Goal: Task Accomplishment & Management: Use online tool/utility

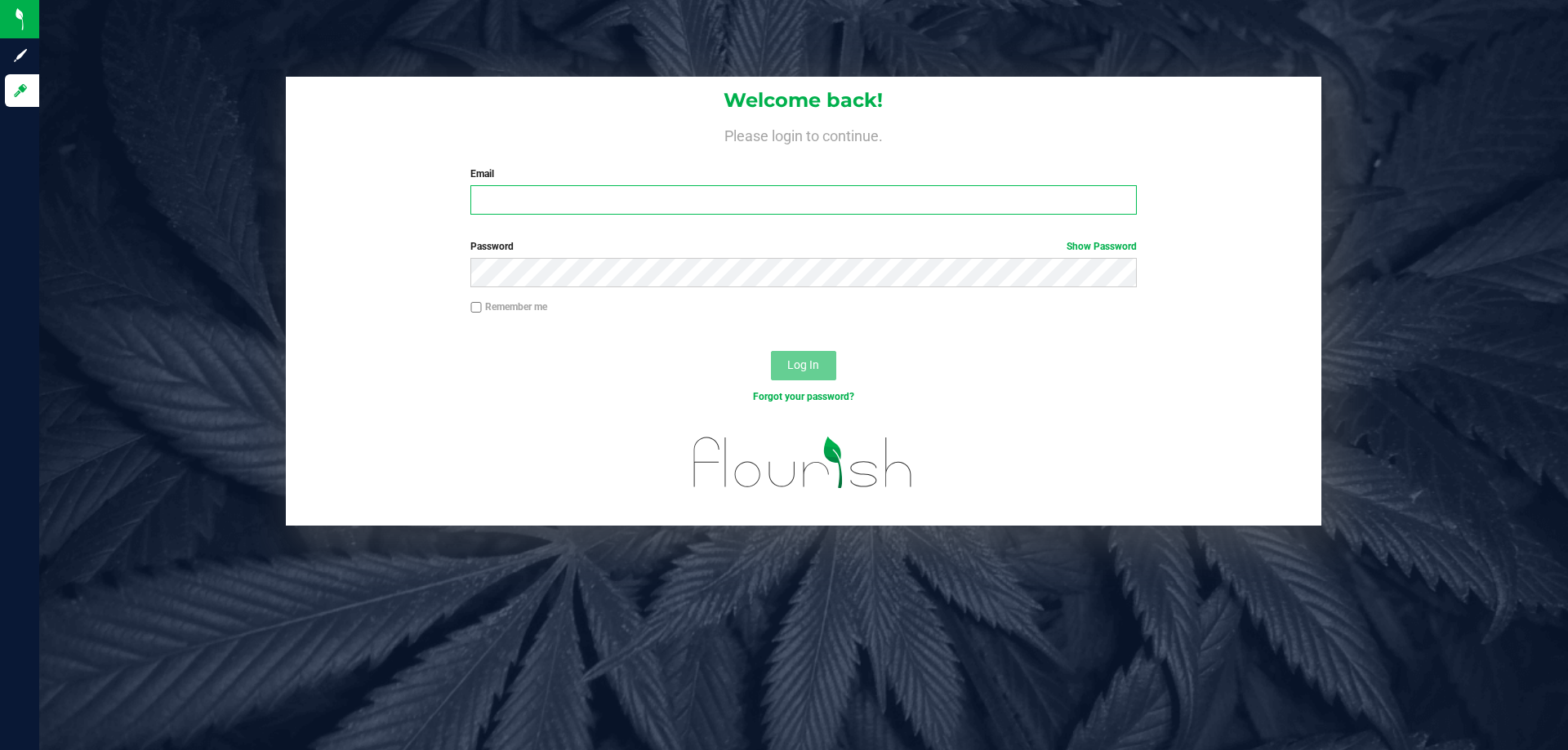
click at [734, 191] on input "Email" at bounding box center [803, 200] width 665 height 30
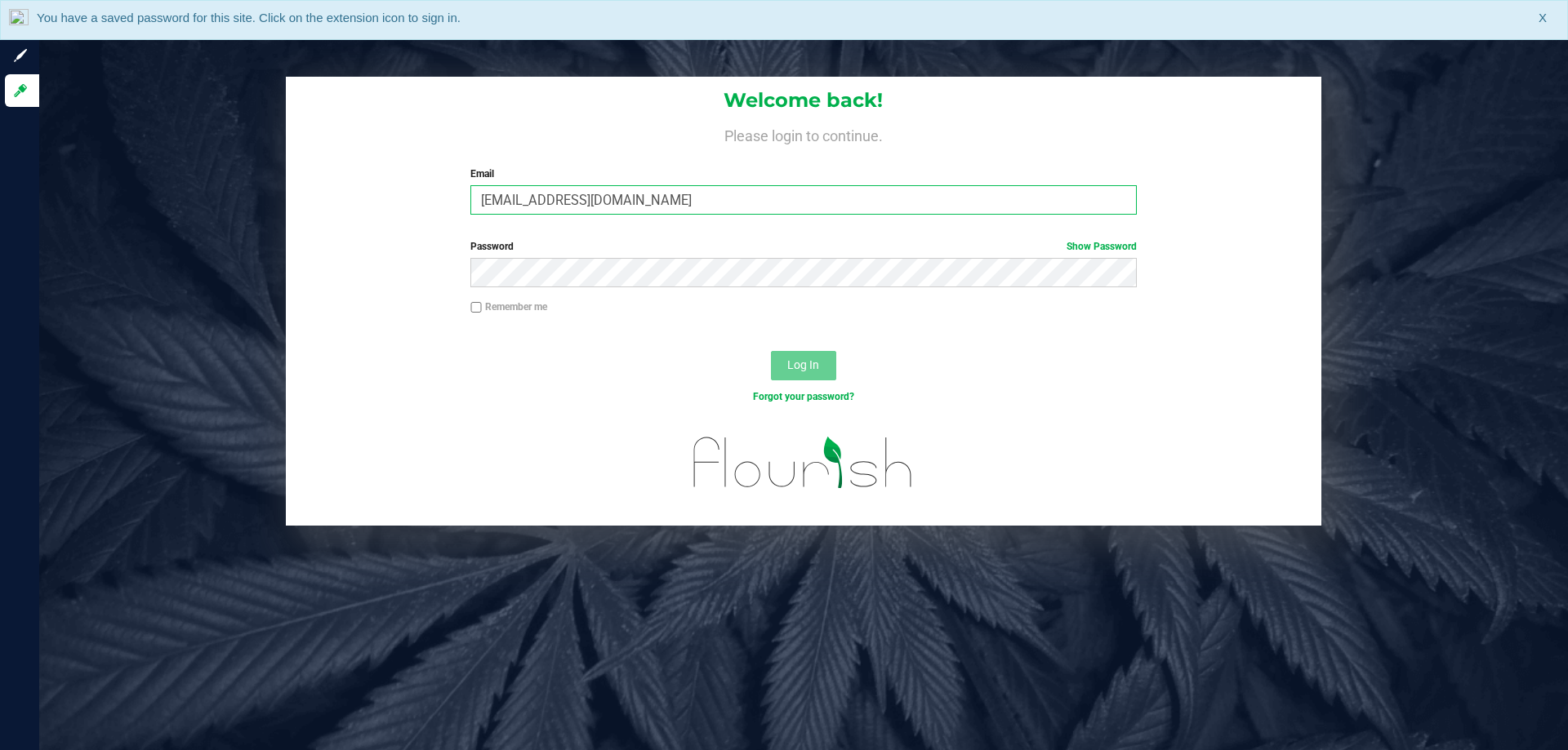
type input "[EMAIL_ADDRESS][DOMAIN_NAME]"
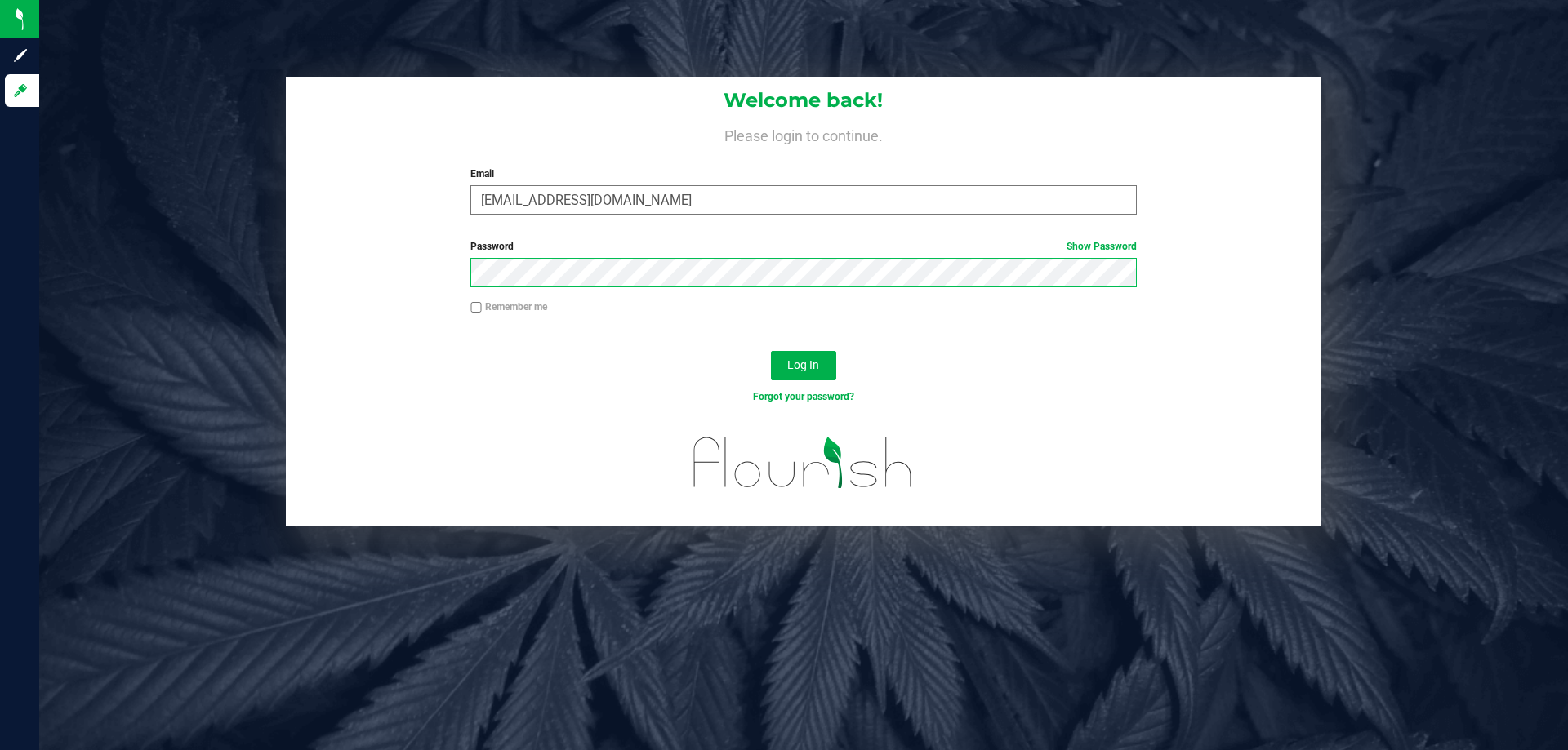
click at [771, 351] on button "Log In" at bounding box center [803, 365] width 65 height 30
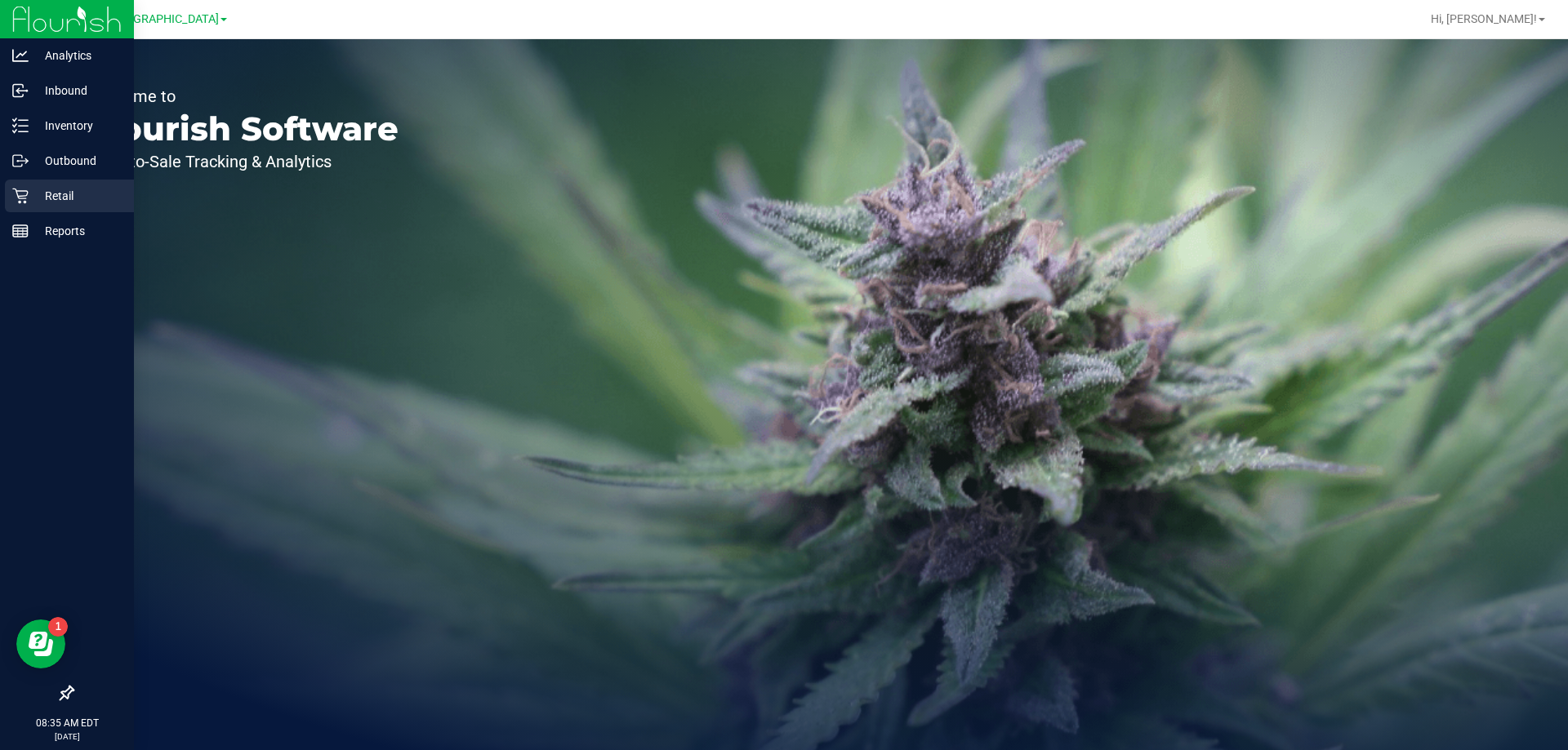
click at [16, 203] on icon at bounding box center [21, 196] width 16 height 16
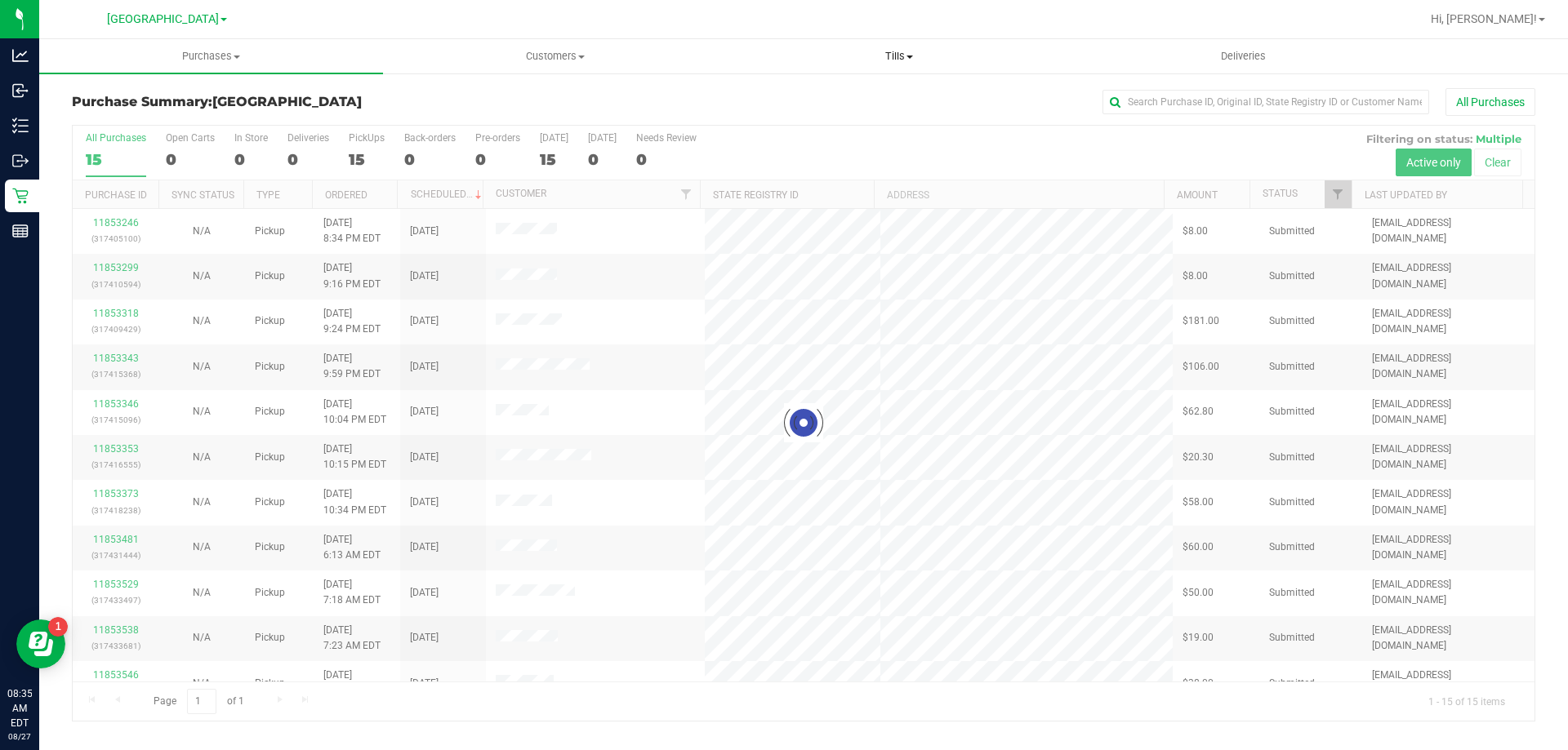
click at [895, 56] on span "Tills" at bounding box center [898, 56] width 342 height 14
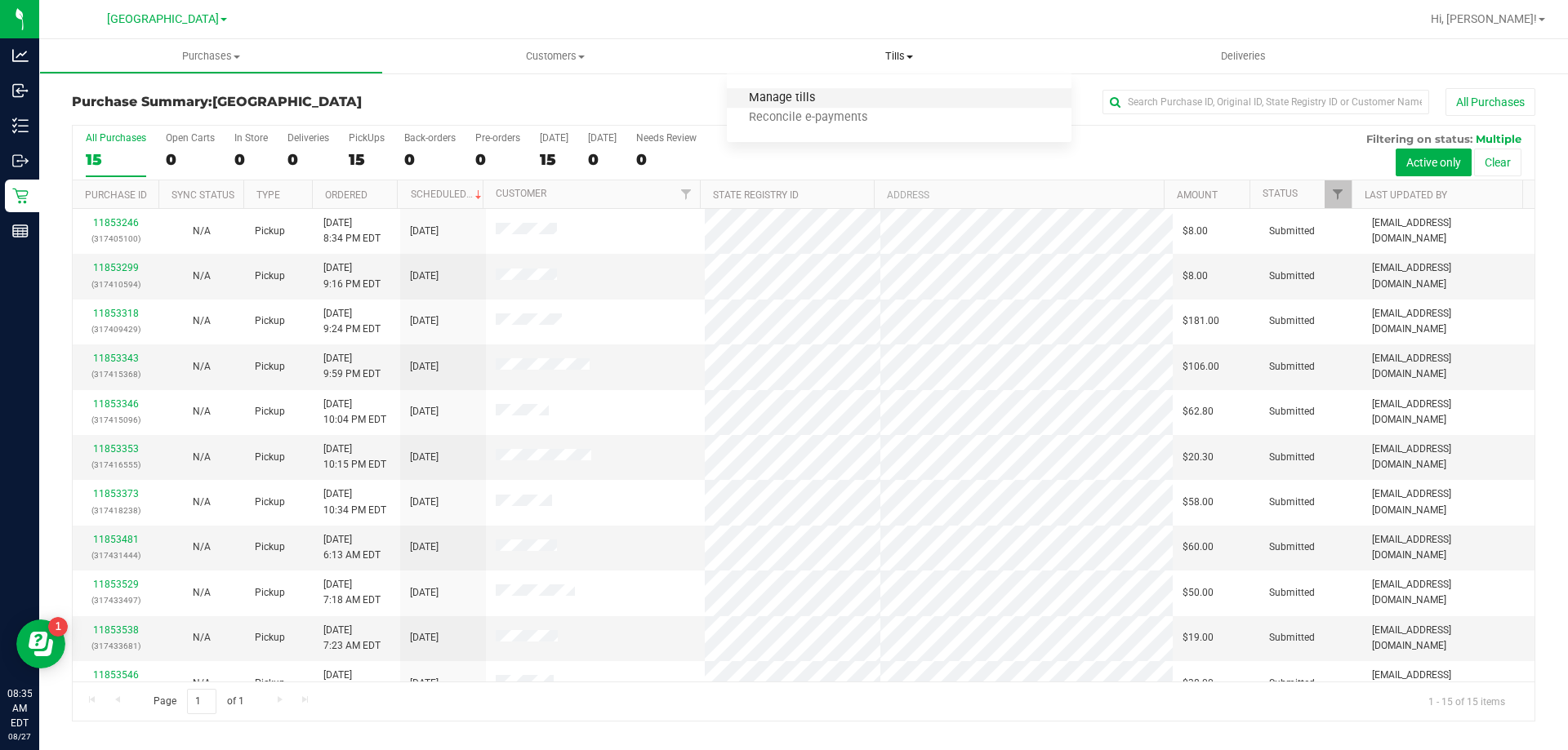
click at [801, 91] on span "Manage tills" at bounding box center [782, 97] width 110 height 14
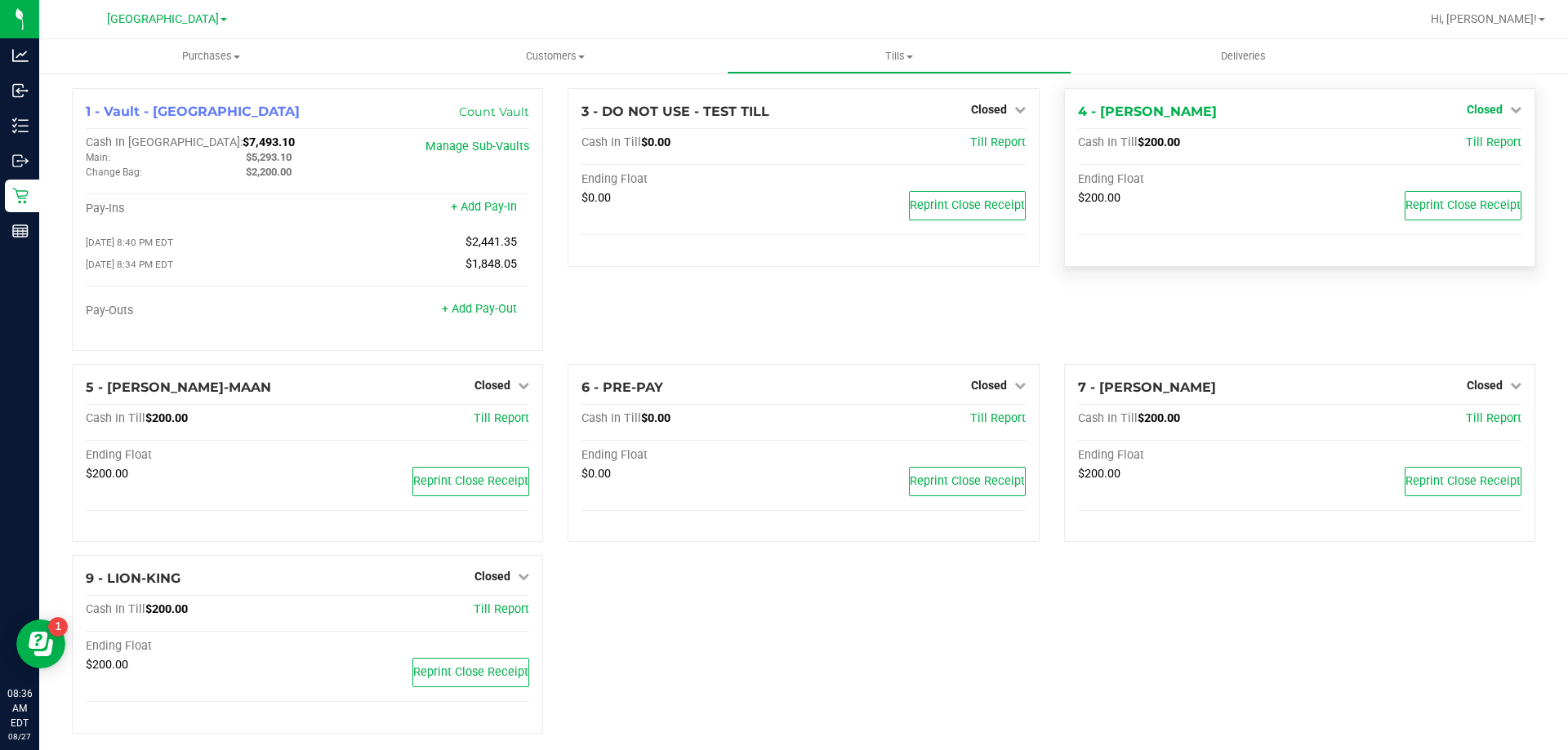
click at [1493, 111] on link "Closed" at bounding box center [1493, 109] width 55 height 13
click at [1087, 314] on div "4 - [PERSON_NAME] Closed Open Till Cash In Till $200.00 Till Report Ending Floa…" at bounding box center [1299, 226] width 496 height 276
click at [991, 390] on span "Closed" at bounding box center [989, 385] width 36 height 13
click at [983, 425] on link "Open Till" at bounding box center [988, 418] width 43 height 13
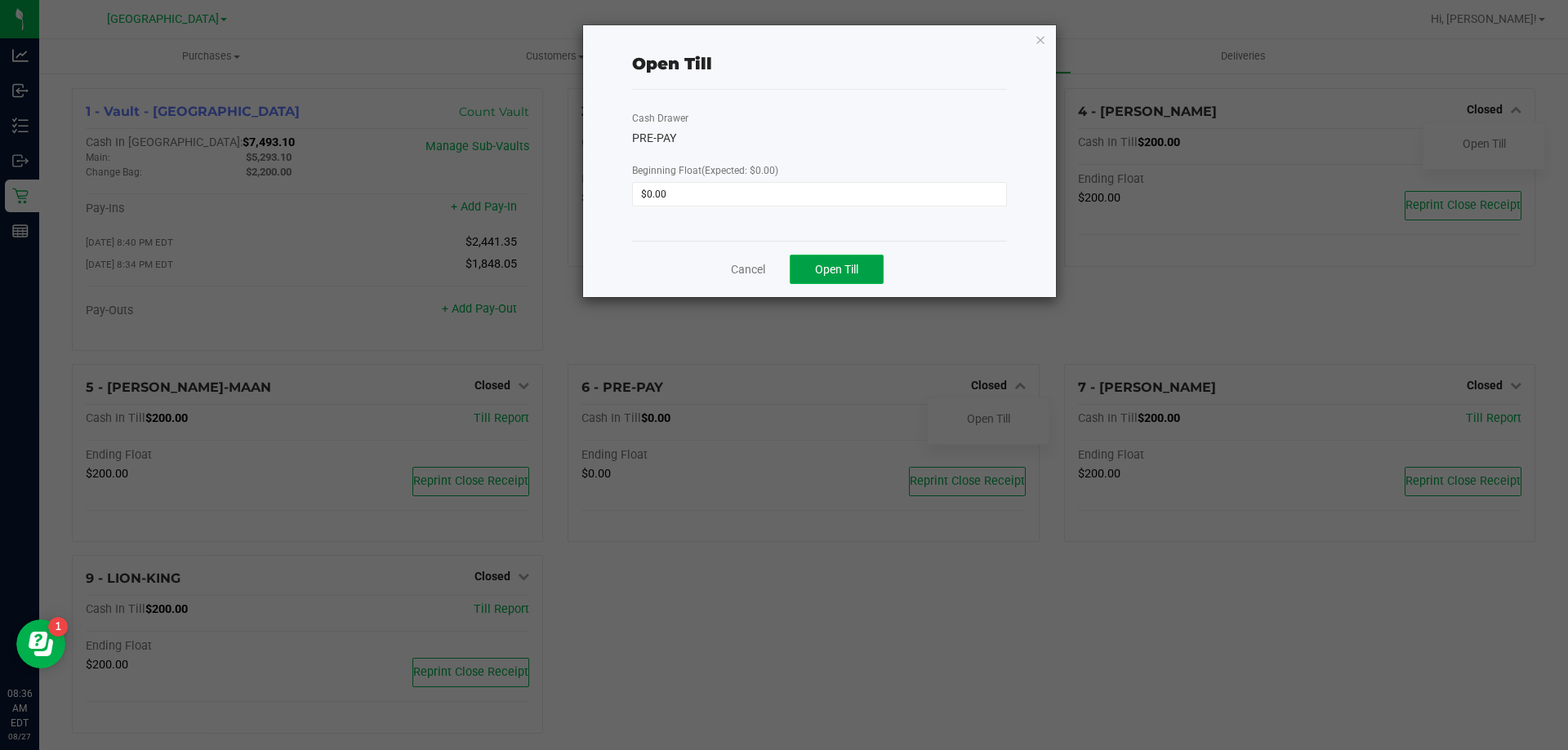
click at [867, 263] on button "Open Till" at bounding box center [837, 270] width 94 height 30
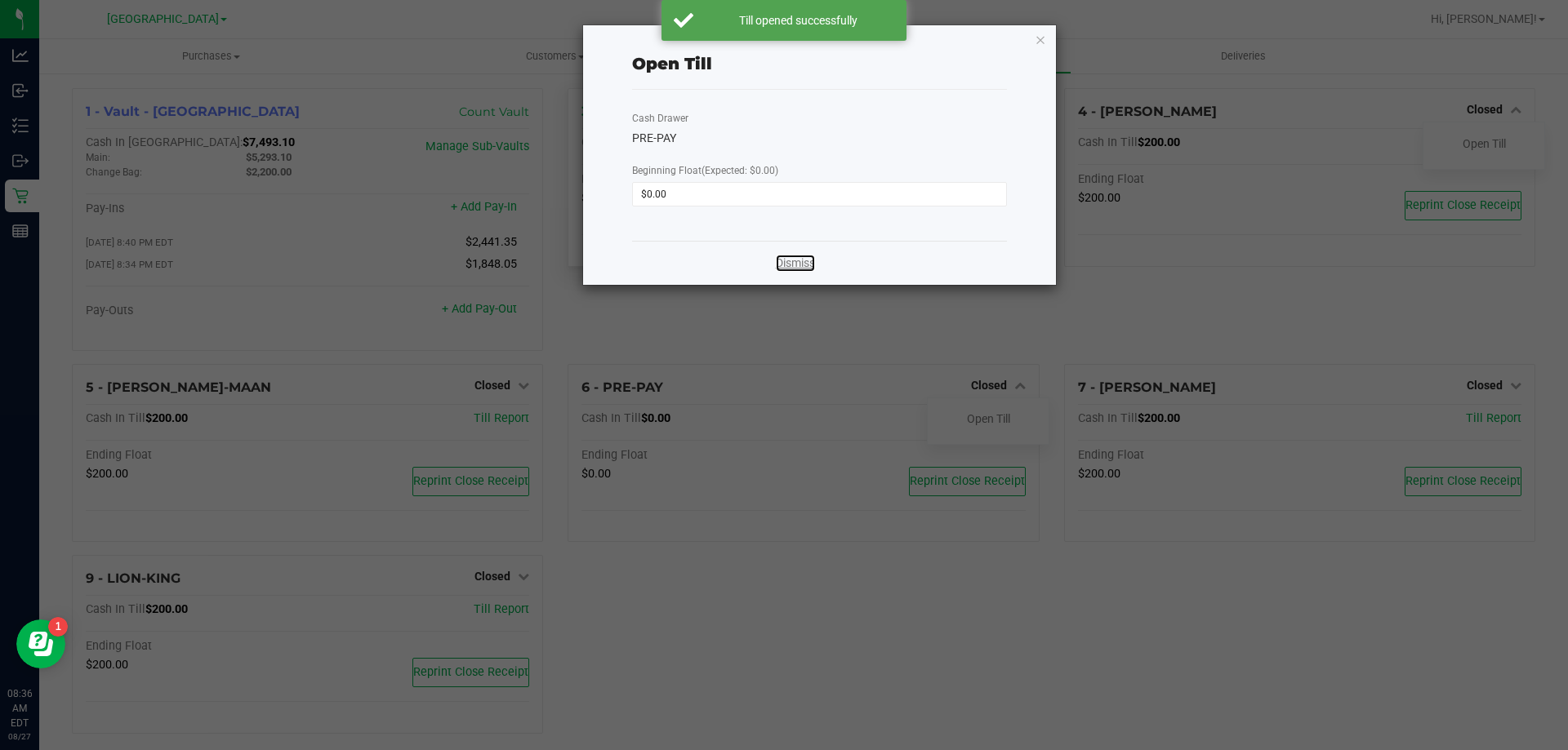
click at [800, 266] on link "Dismiss" at bounding box center [794, 263] width 39 height 17
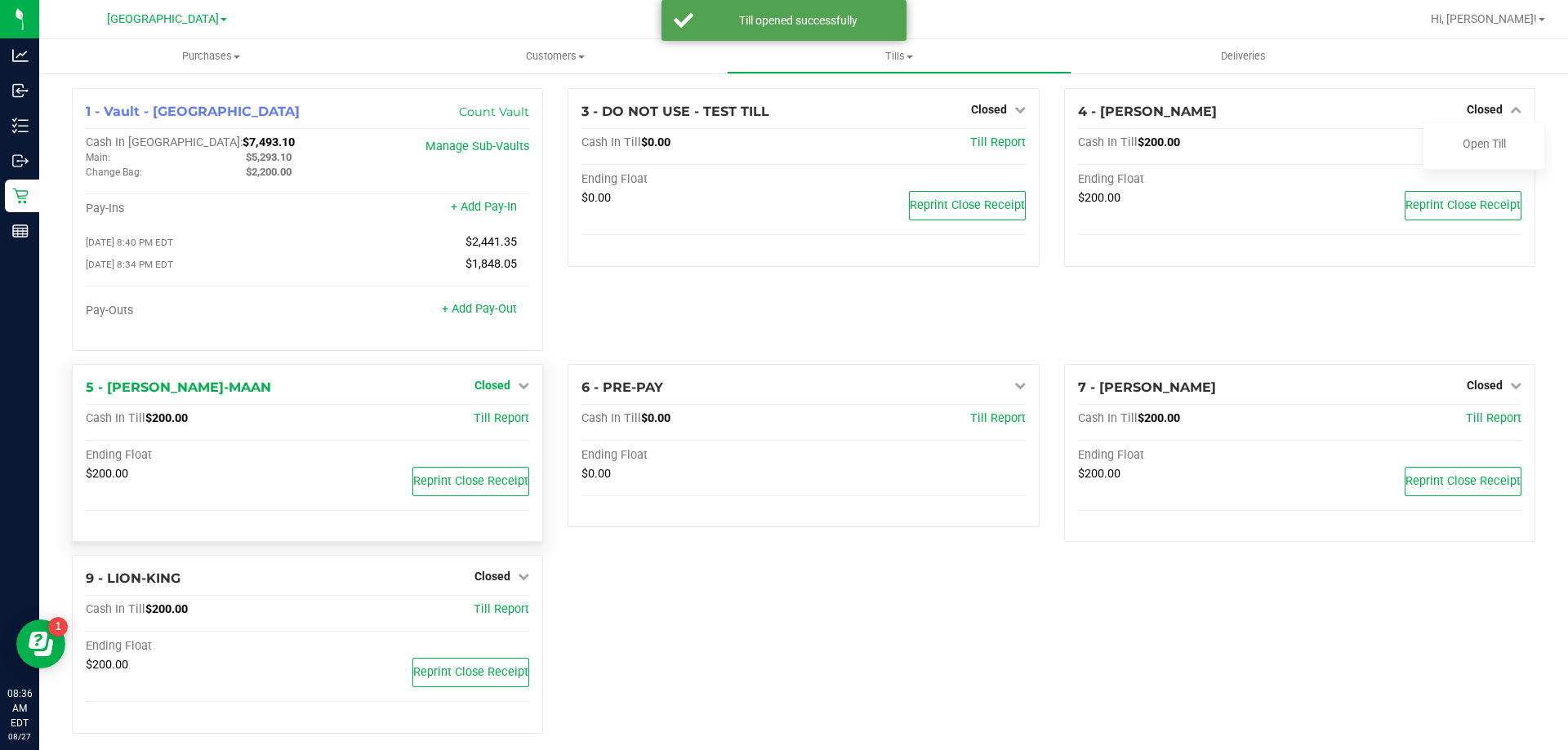
click at [488, 392] on span "Closed" at bounding box center [492, 385] width 36 height 13
click at [489, 425] on link "Open Till" at bounding box center [492, 418] width 43 height 13
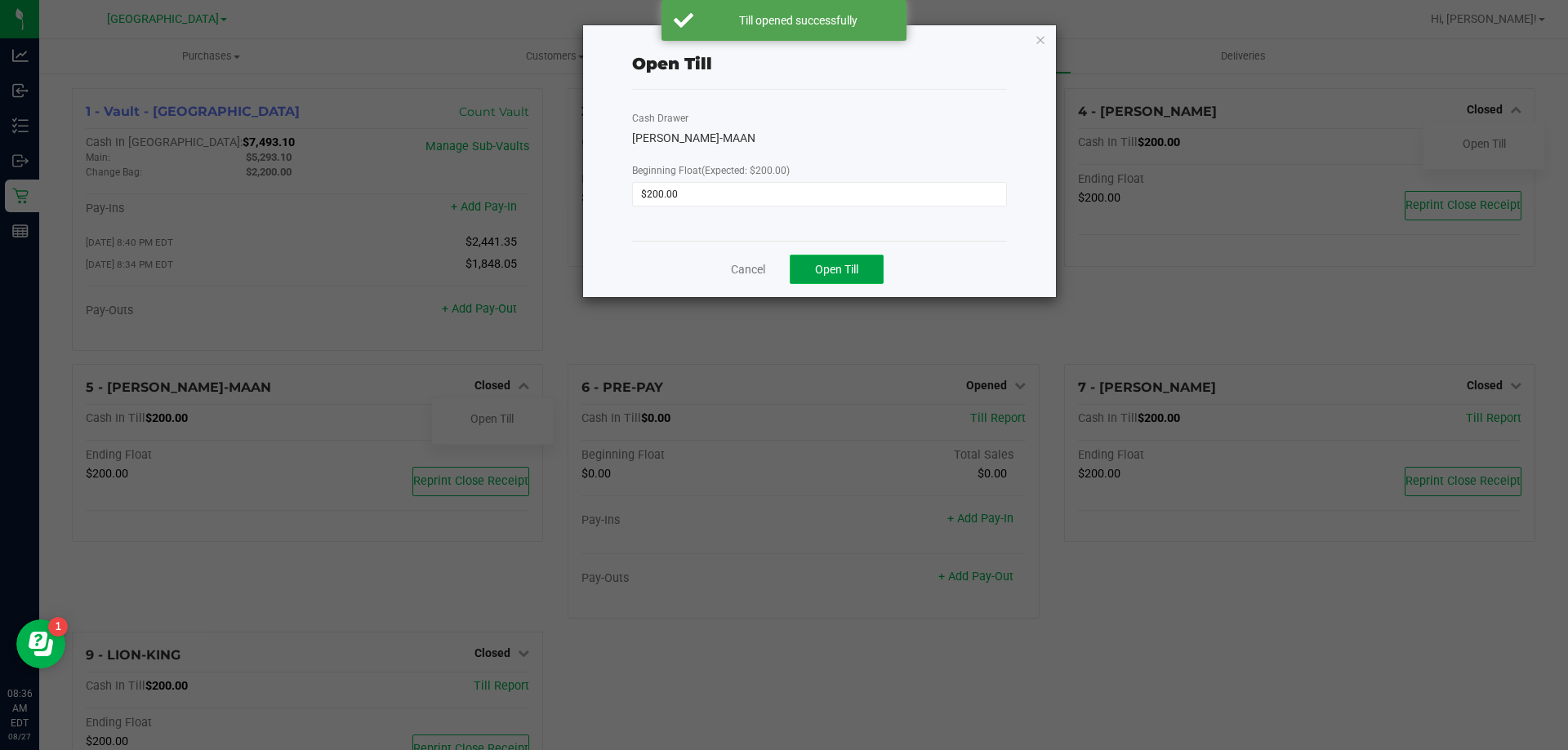
click at [864, 261] on button "Open Till" at bounding box center [837, 270] width 94 height 30
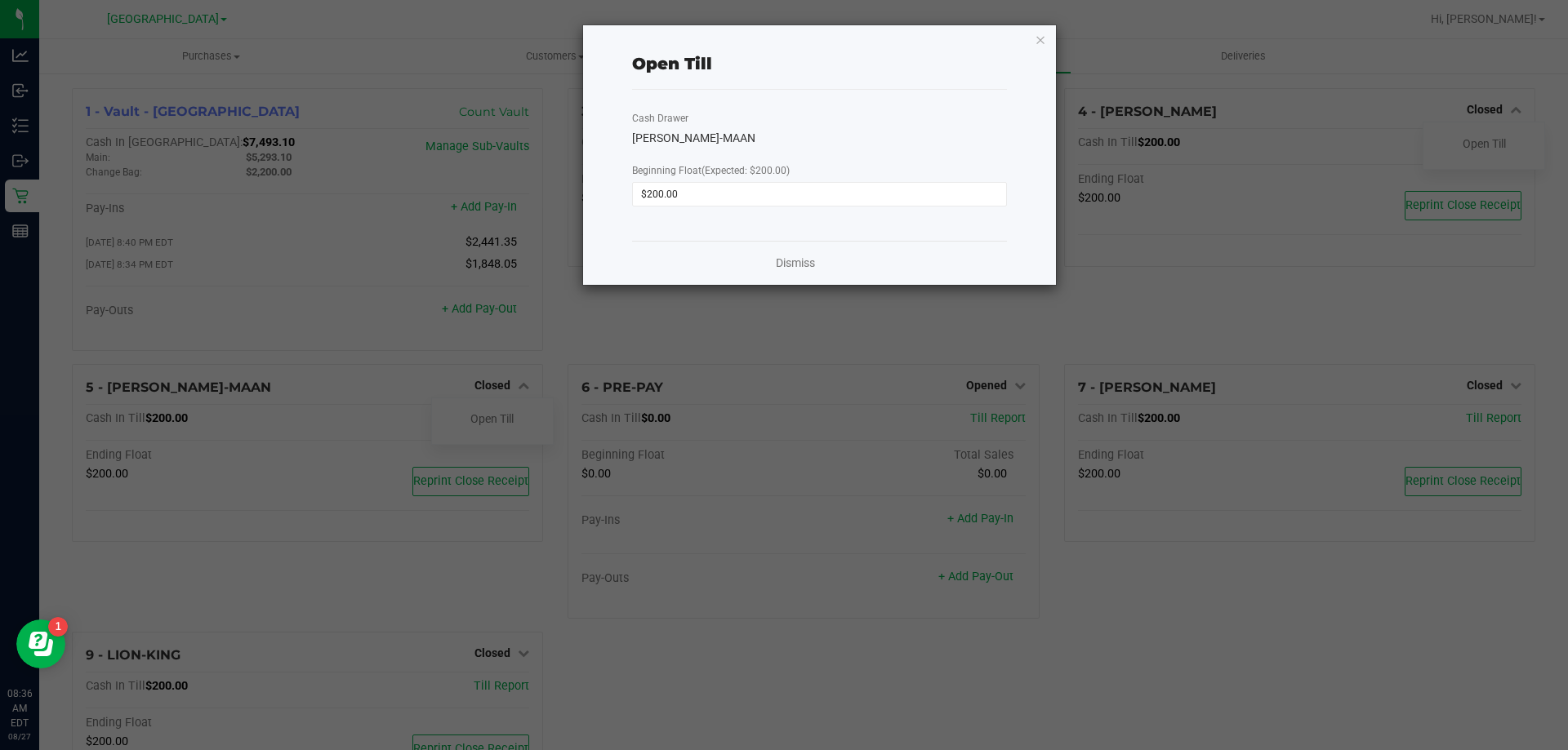
click at [793, 254] on div "Dismiss" at bounding box center [820, 262] width 375 height 44
click at [797, 257] on link "Dismiss" at bounding box center [794, 263] width 39 height 17
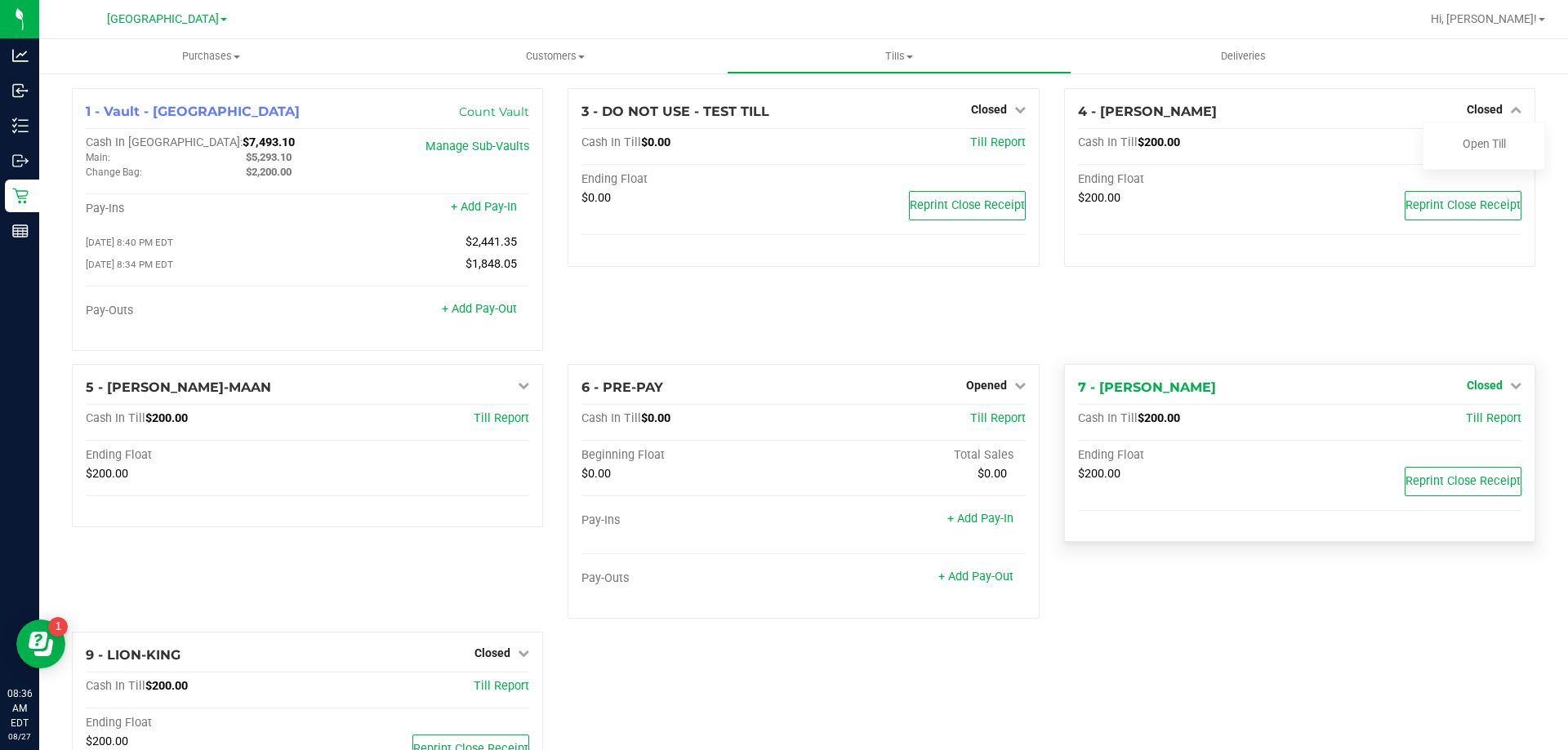
click at [1493, 389] on link "Closed" at bounding box center [1493, 385] width 55 height 13
click at [1463, 418] on link "Open Till" at bounding box center [1484, 418] width 43 height 13
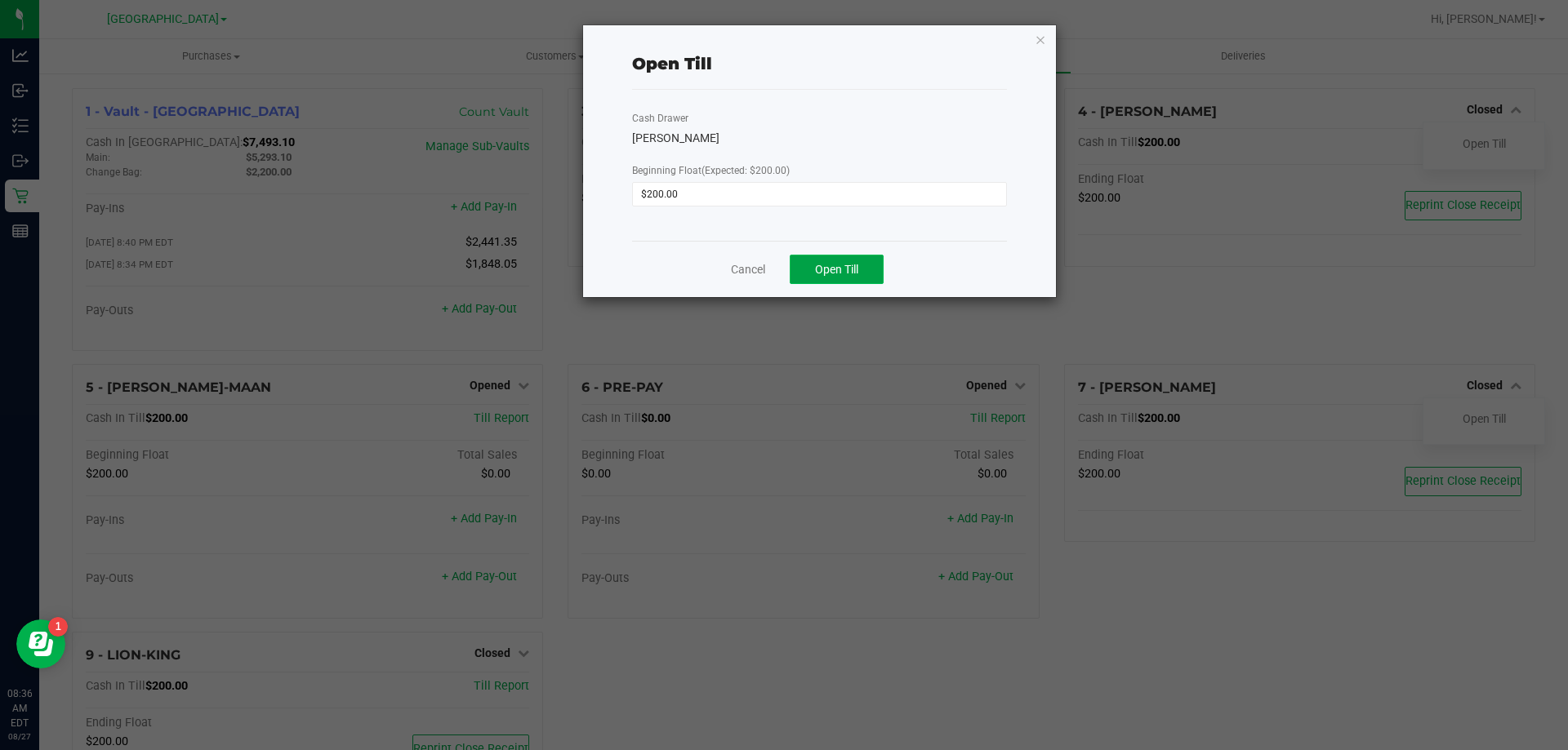
drag, startPoint x: 802, startPoint y: 263, endPoint x: 749, endPoint y: 272, distance: 53.8
click at [802, 263] on button "Open Till" at bounding box center [837, 270] width 94 height 30
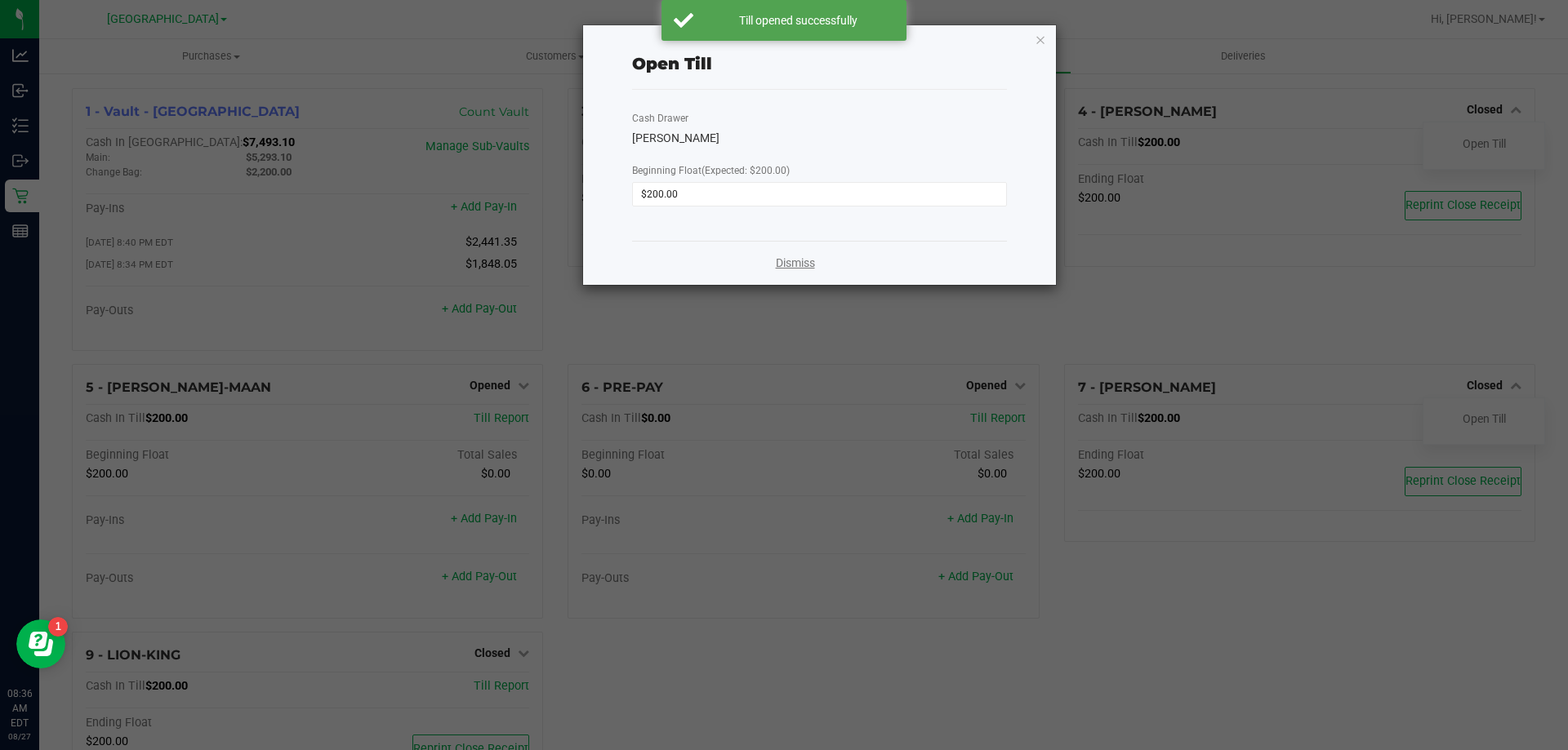
click at [788, 261] on link "Dismiss" at bounding box center [794, 263] width 39 height 17
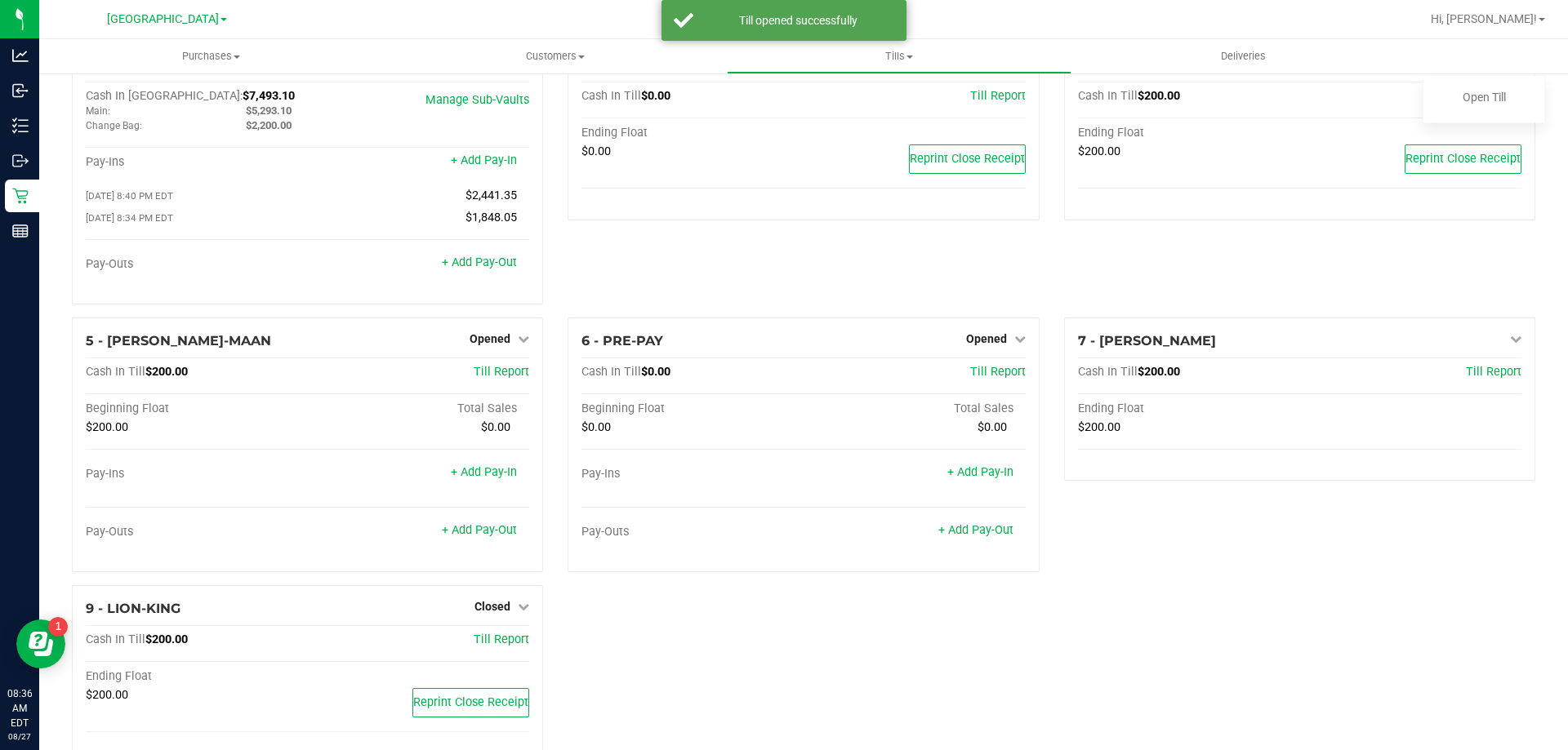
scroll to position [92, 0]
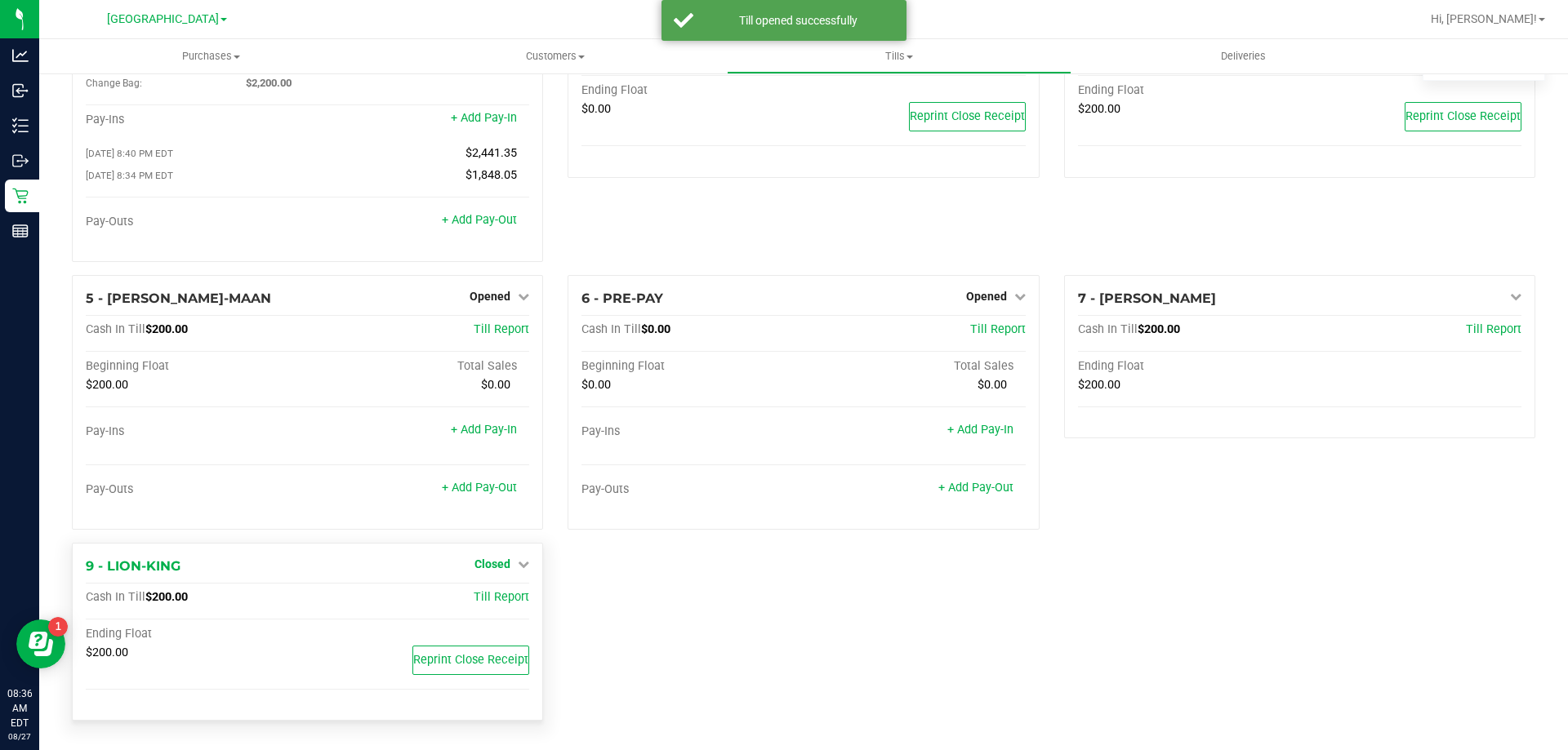
click at [488, 559] on span "Closed" at bounding box center [492, 564] width 36 height 13
click at [490, 597] on link "Open Till" at bounding box center [492, 598] width 43 height 13
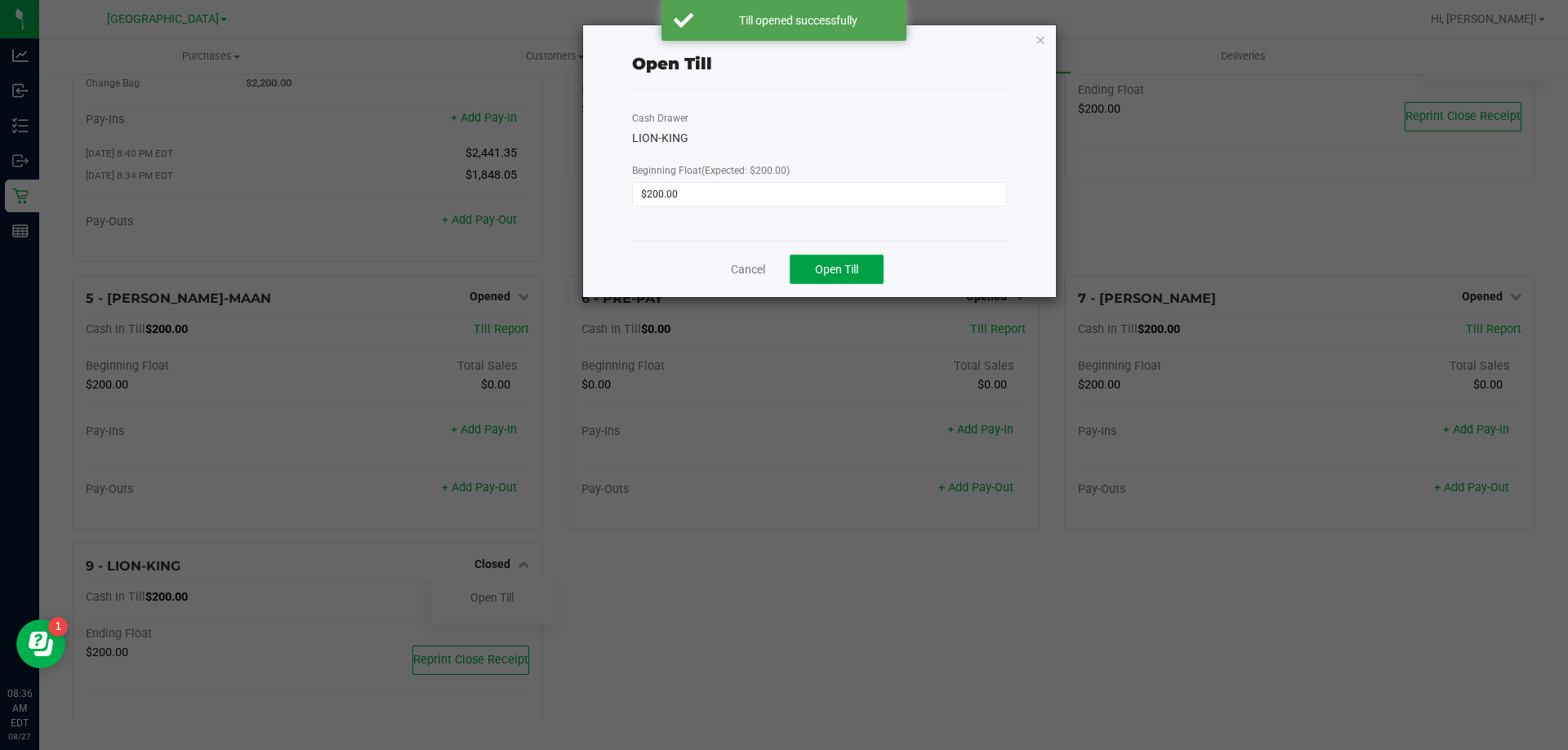
click at [837, 265] on span "Open Till" at bounding box center [837, 270] width 43 height 13
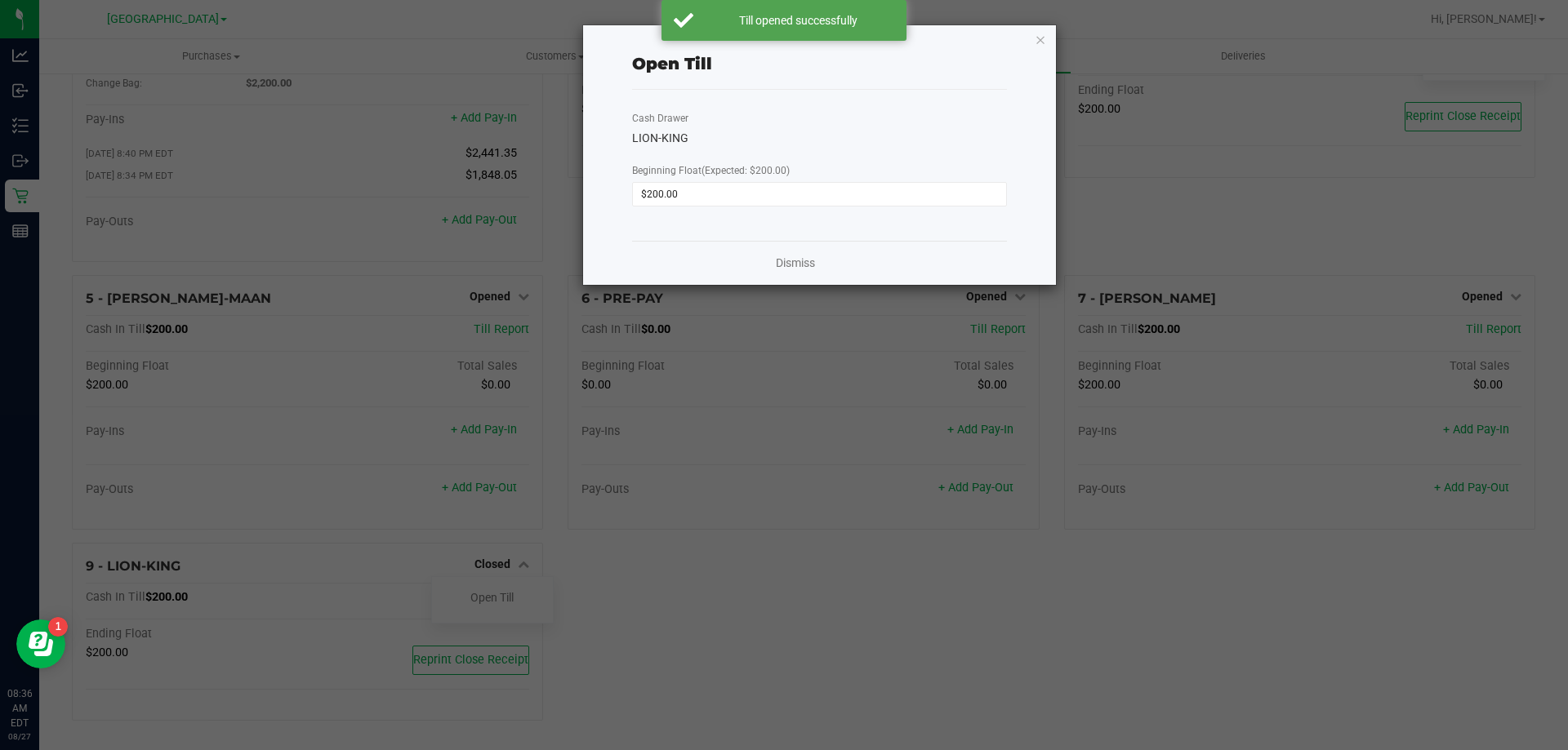
click at [747, 264] on div "Dismiss" at bounding box center [820, 262] width 375 height 44
click at [799, 269] on link "Dismiss" at bounding box center [794, 263] width 39 height 17
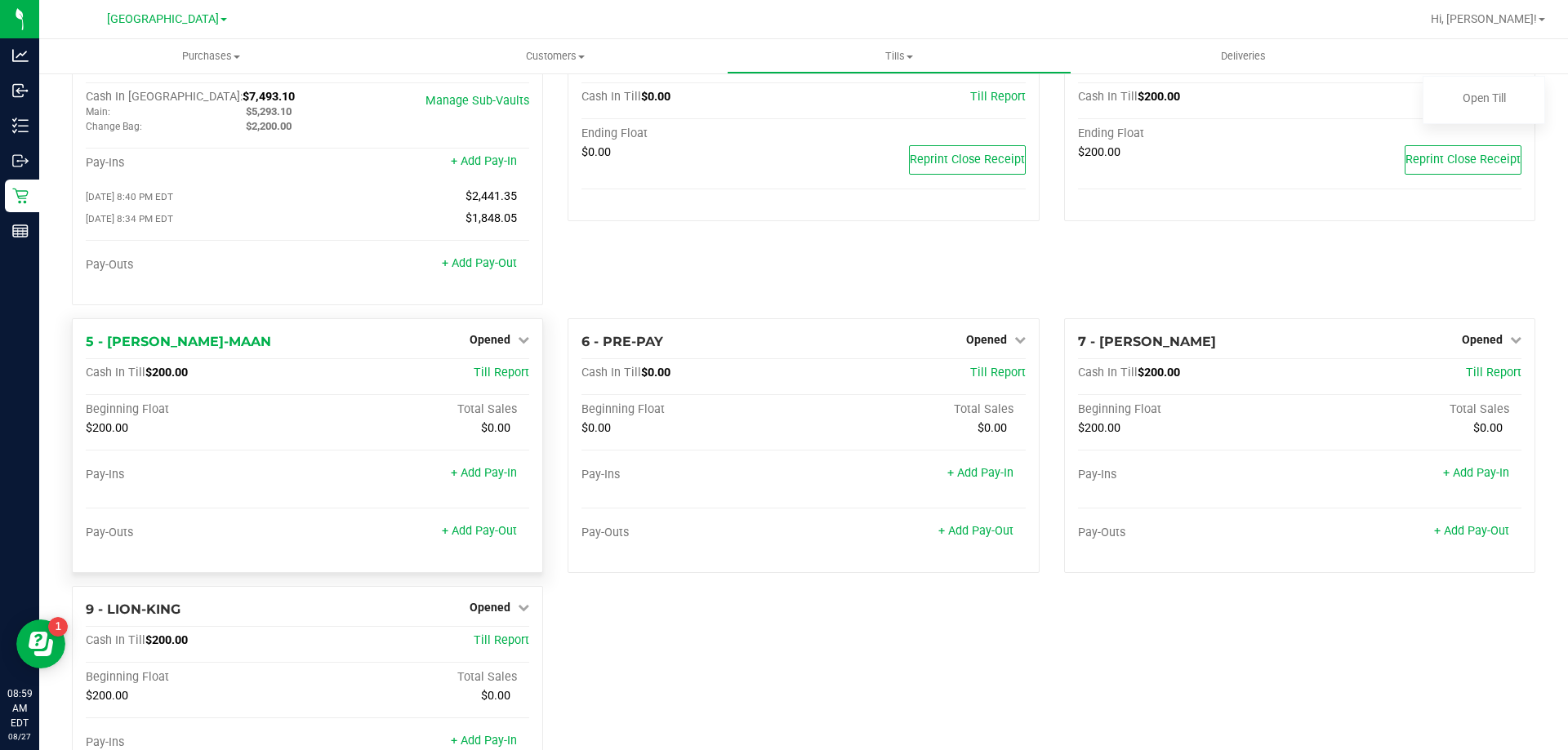
scroll to position [0, 0]
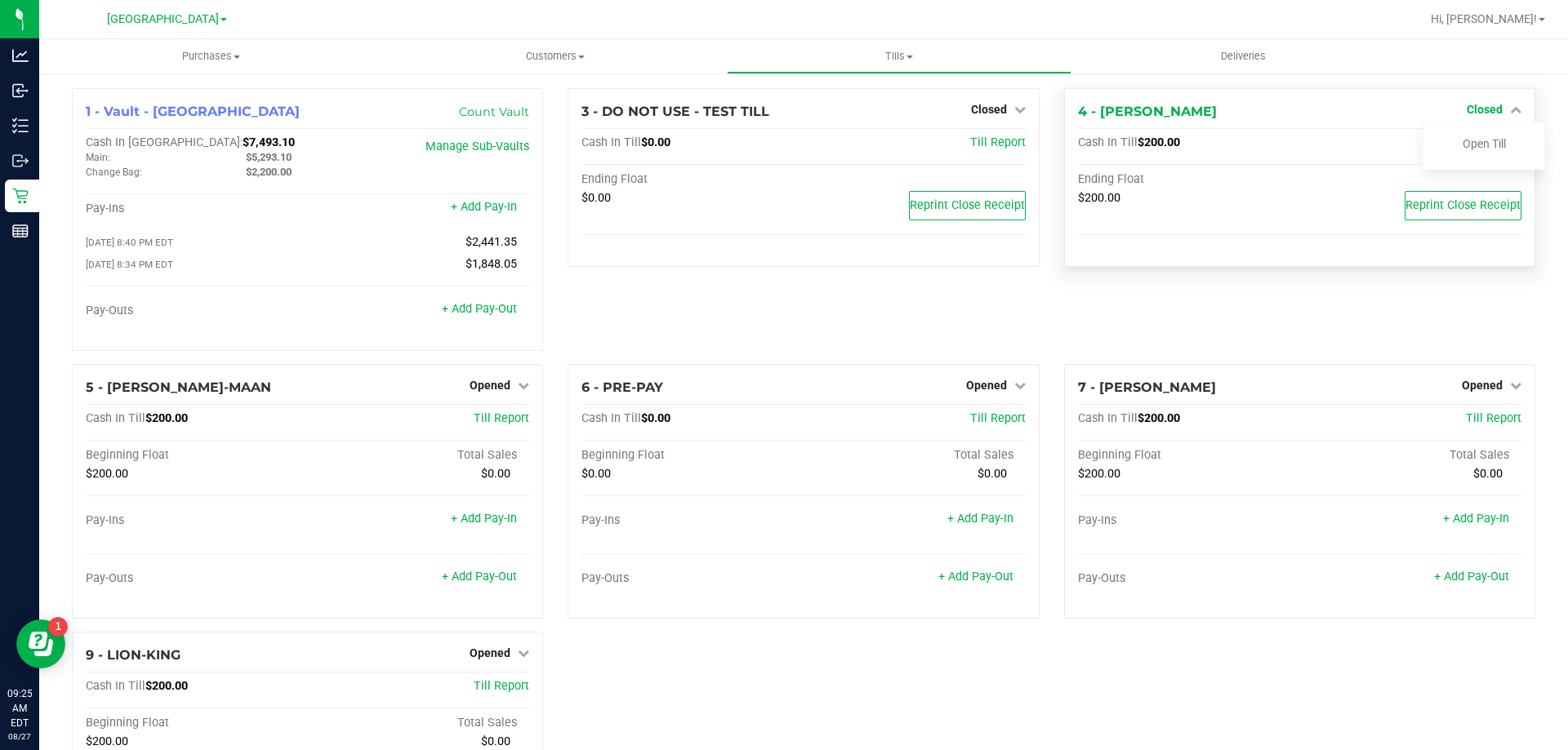
click at [1467, 111] on span "Closed" at bounding box center [1484, 109] width 36 height 13
click at [1471, 108] on span "Closed" at bounding box center [1484, 109] width 36 height 13
click at [1486, 146] on link "Open Till" at bounding box center [1484, 143] width 43 height 13
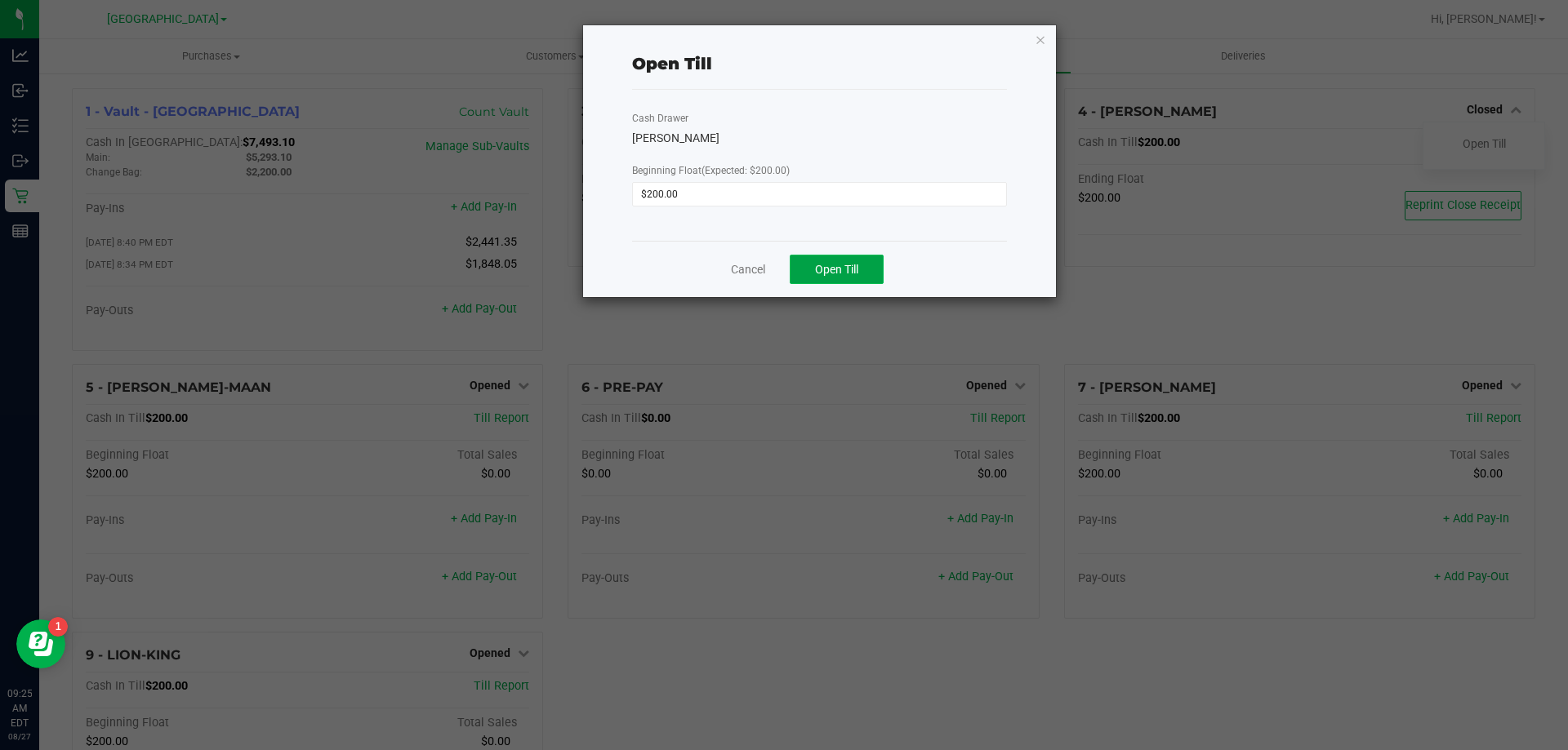
click at [852, 272] on span "Open Till" at bounding box center [837, 270] width 43 height 13
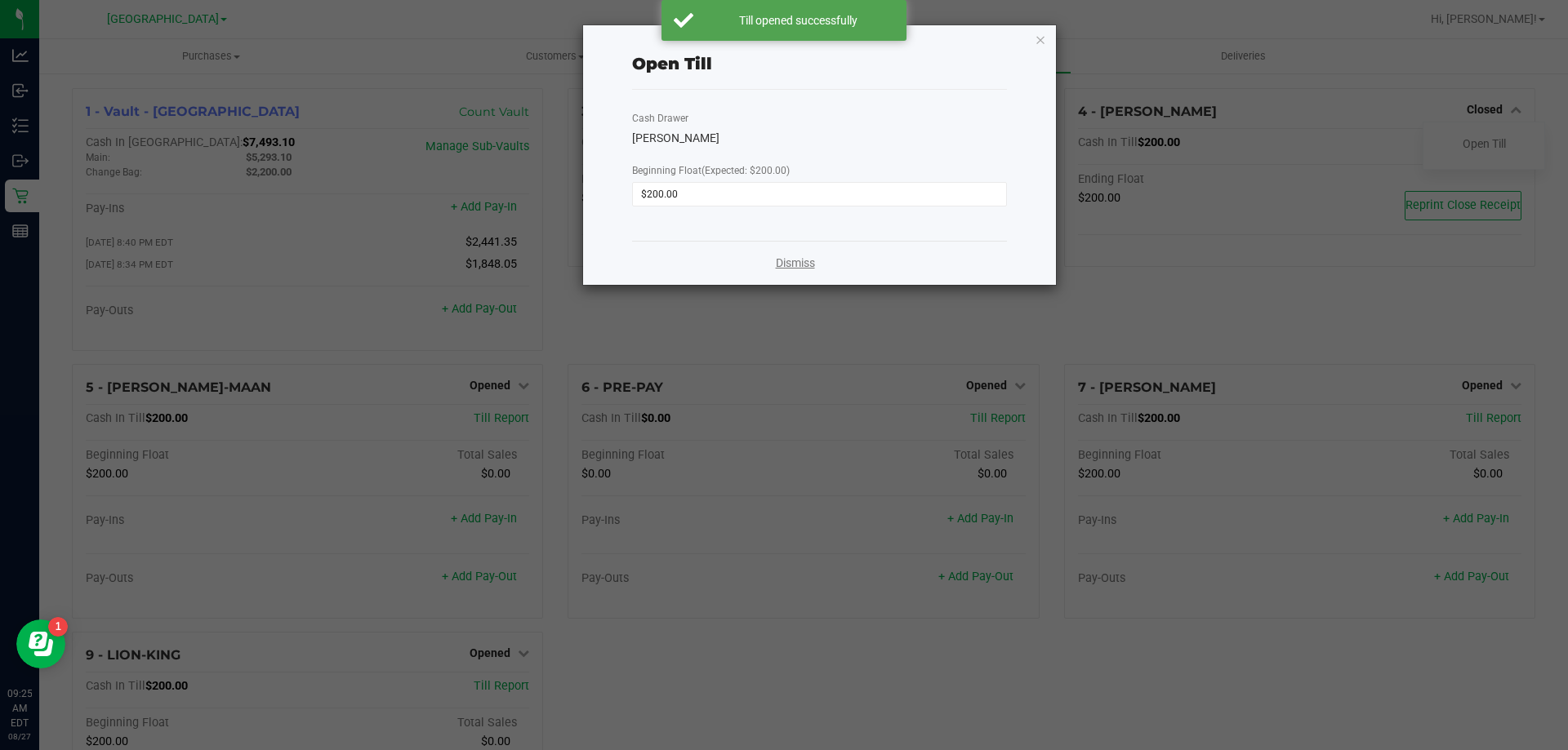
click at [776, 265] on link "Dismiss" at bounding box center [794, 263] width 39 height 17
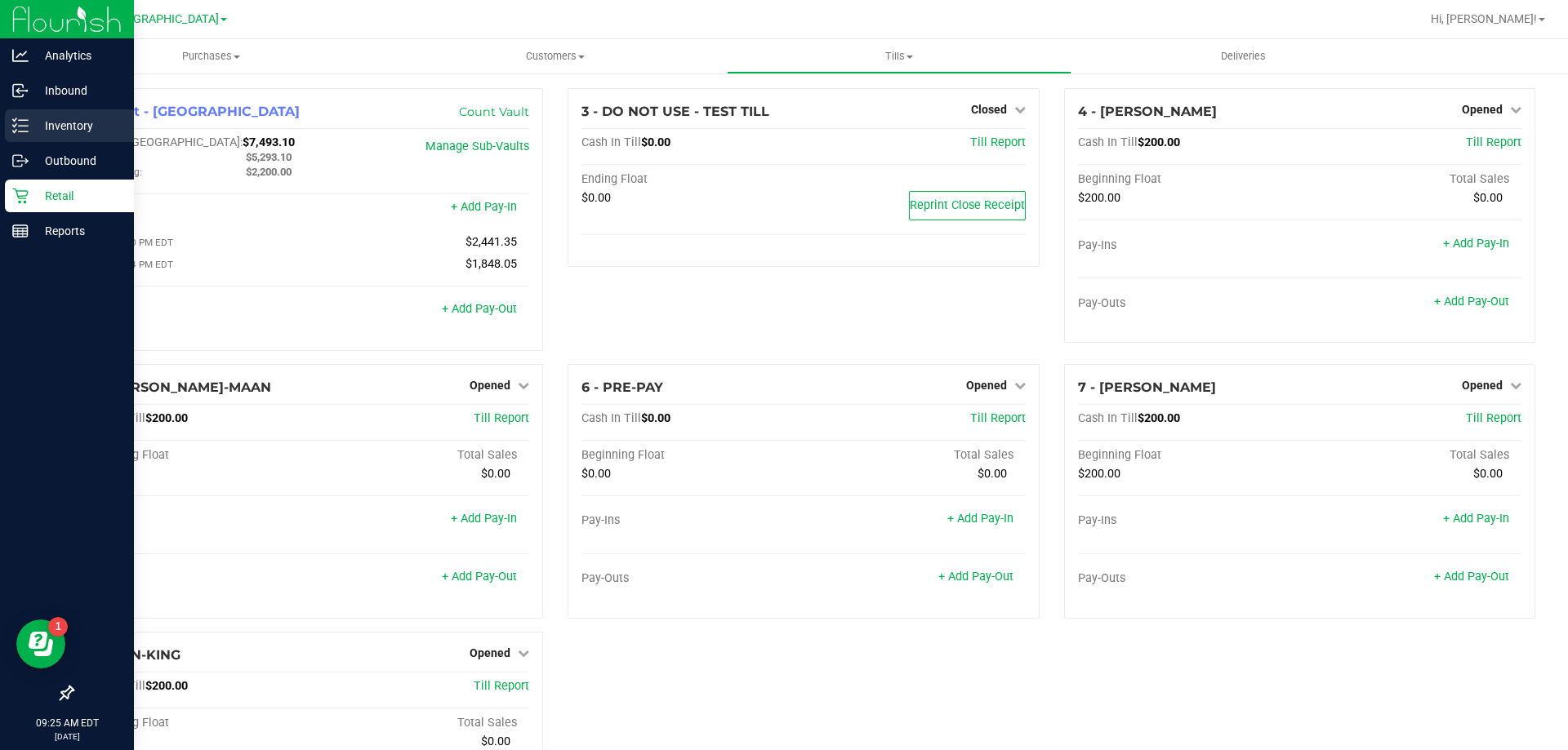
drag, startPoint x: 44, startPoint y: 131, endPoint x: 234, endPoint y: 18, distance: 221.1
click at [45, 129] on p "Inventory" at bounding box center [78, 126] width 98 height 20
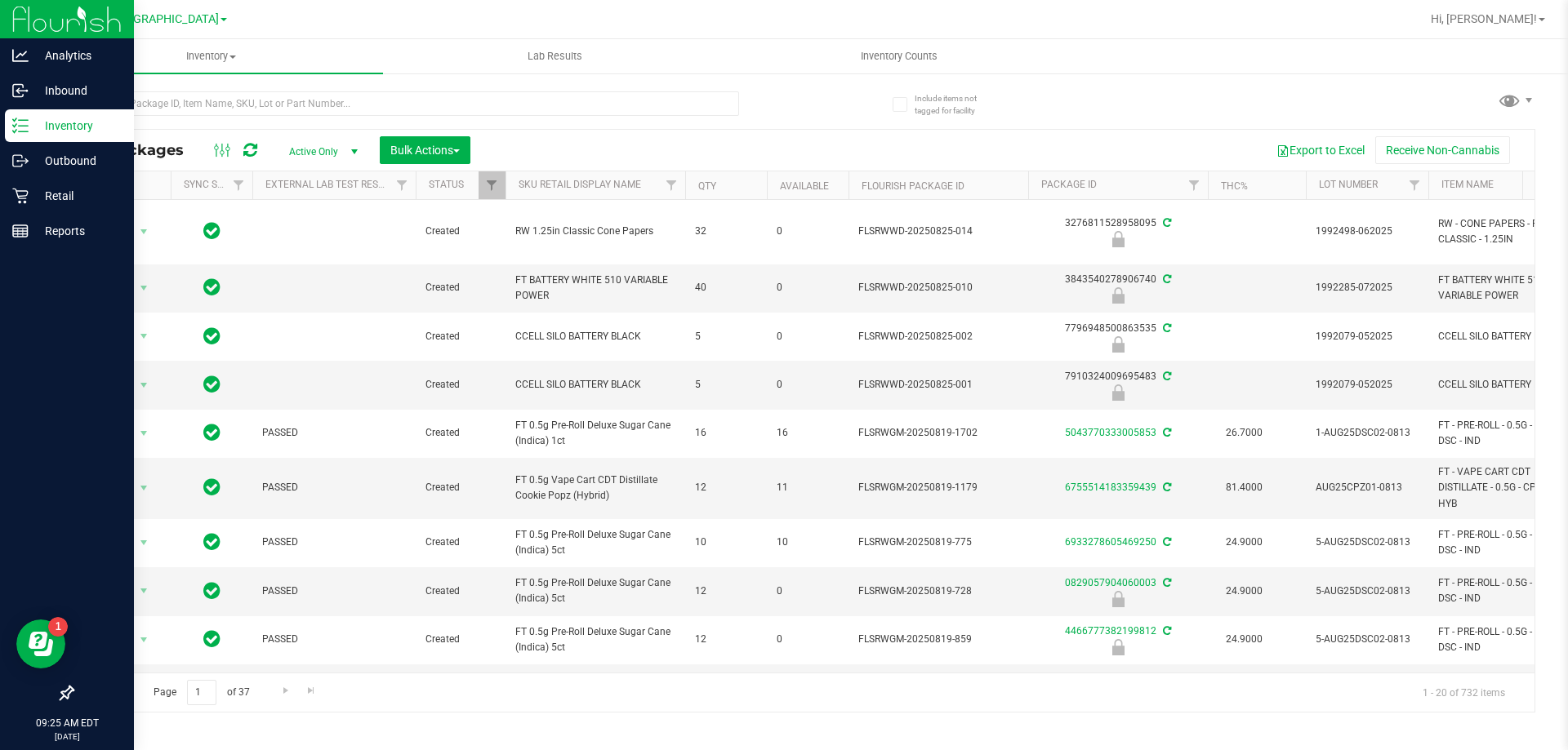
click at [18, 127] on icon at bounding box center [21, 125] width 16 height 16
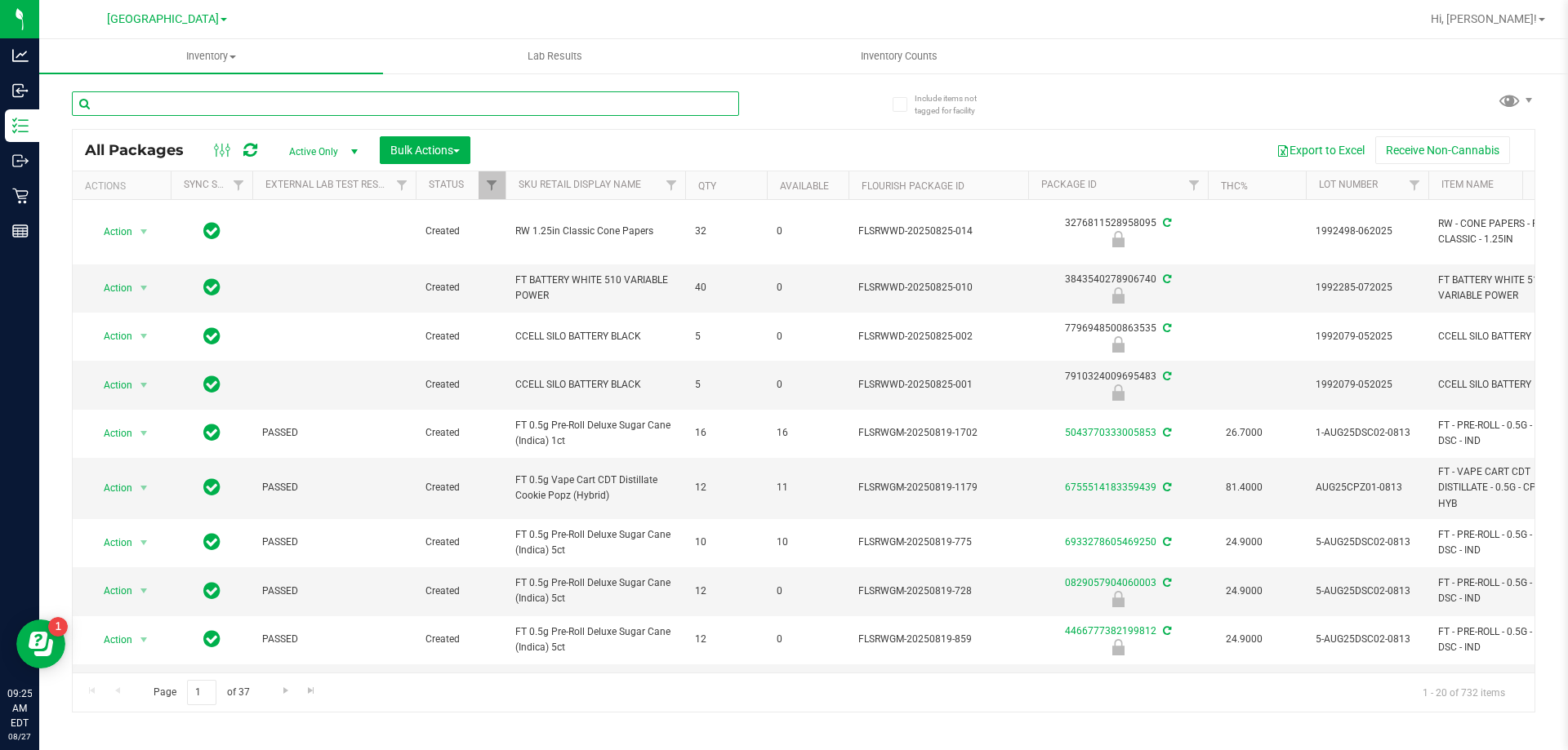
click at [250, 99] on input "text" at bounding box center [406, 103] width 667 height 24
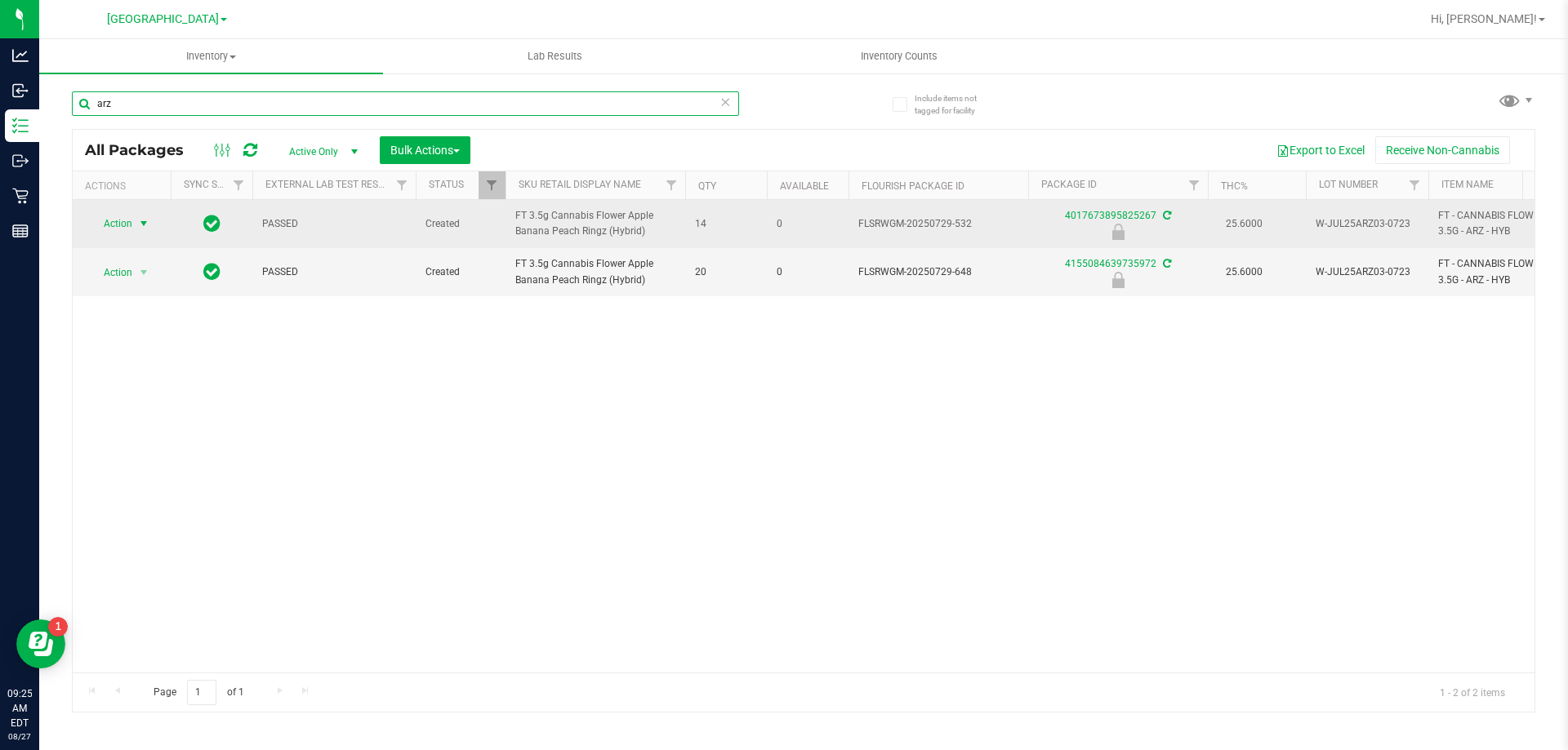
type input "arz"
click at [117, 222] on span "Action" at bounding box center [111, 223] width 44 height 23
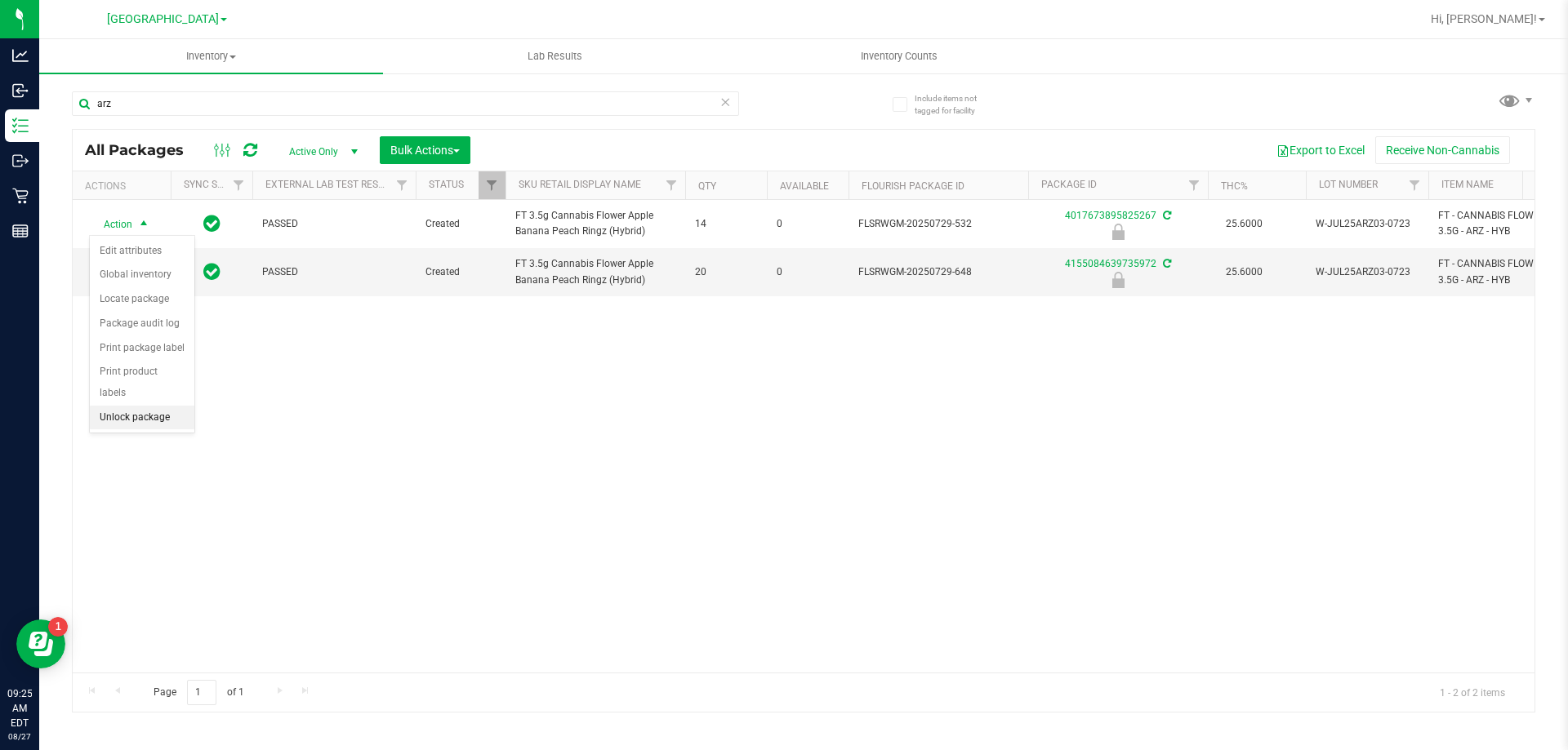
click at [150, 406] on li "Unlock package" at bounding box center [142, 417] width 105 height 24
click at [113, 274] on span "Action" at bounding box center [111, 272] width 44 height 23
click at [142, 454] on li "Unlock package" at bounding box center [142, 466] width 105 height 24
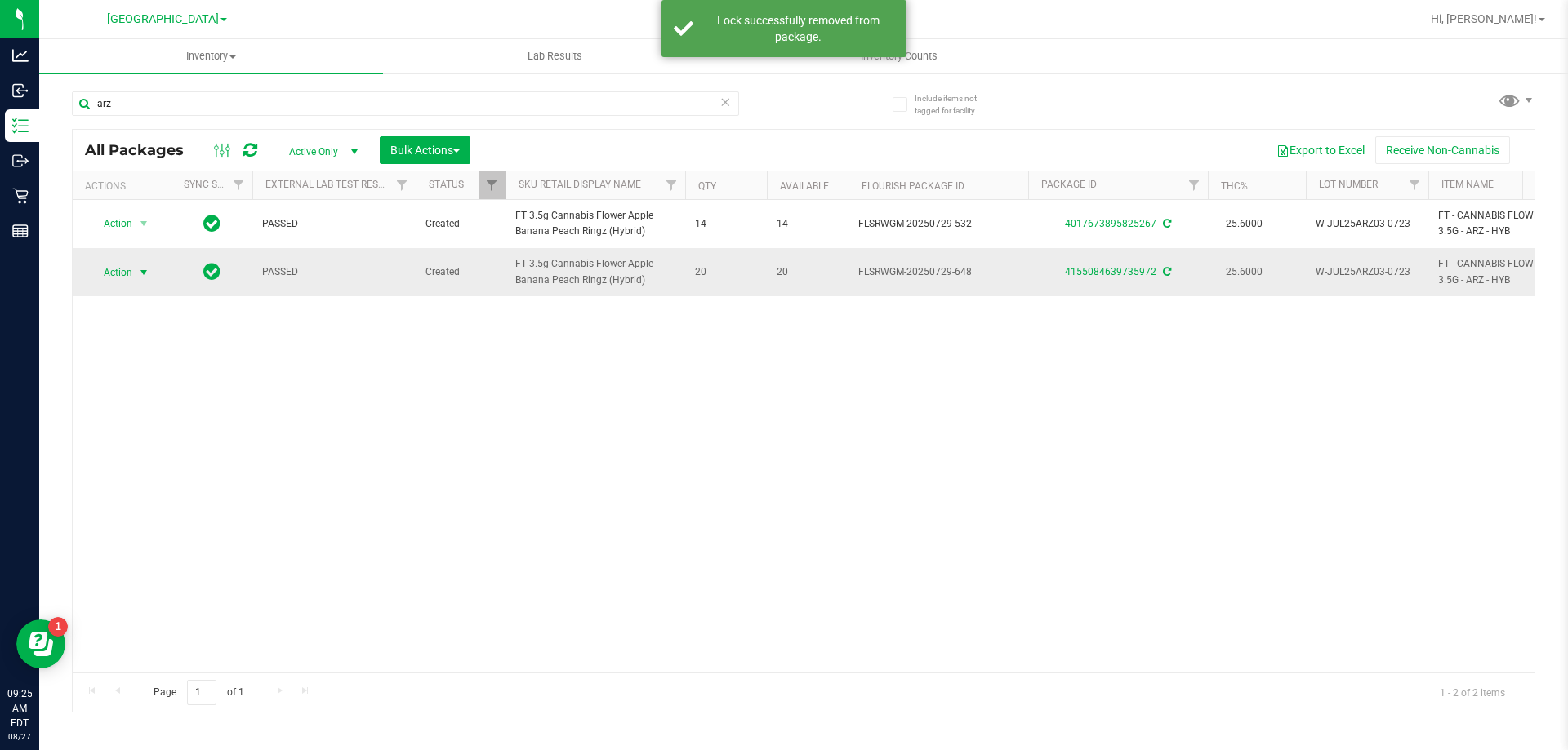
click at [122, 272] on span "Action" at bounding box center [111, 272] width 44 height 23
click at [145, 421] on li "Lock package" at bounding box center [153, 421] width 126 height 24
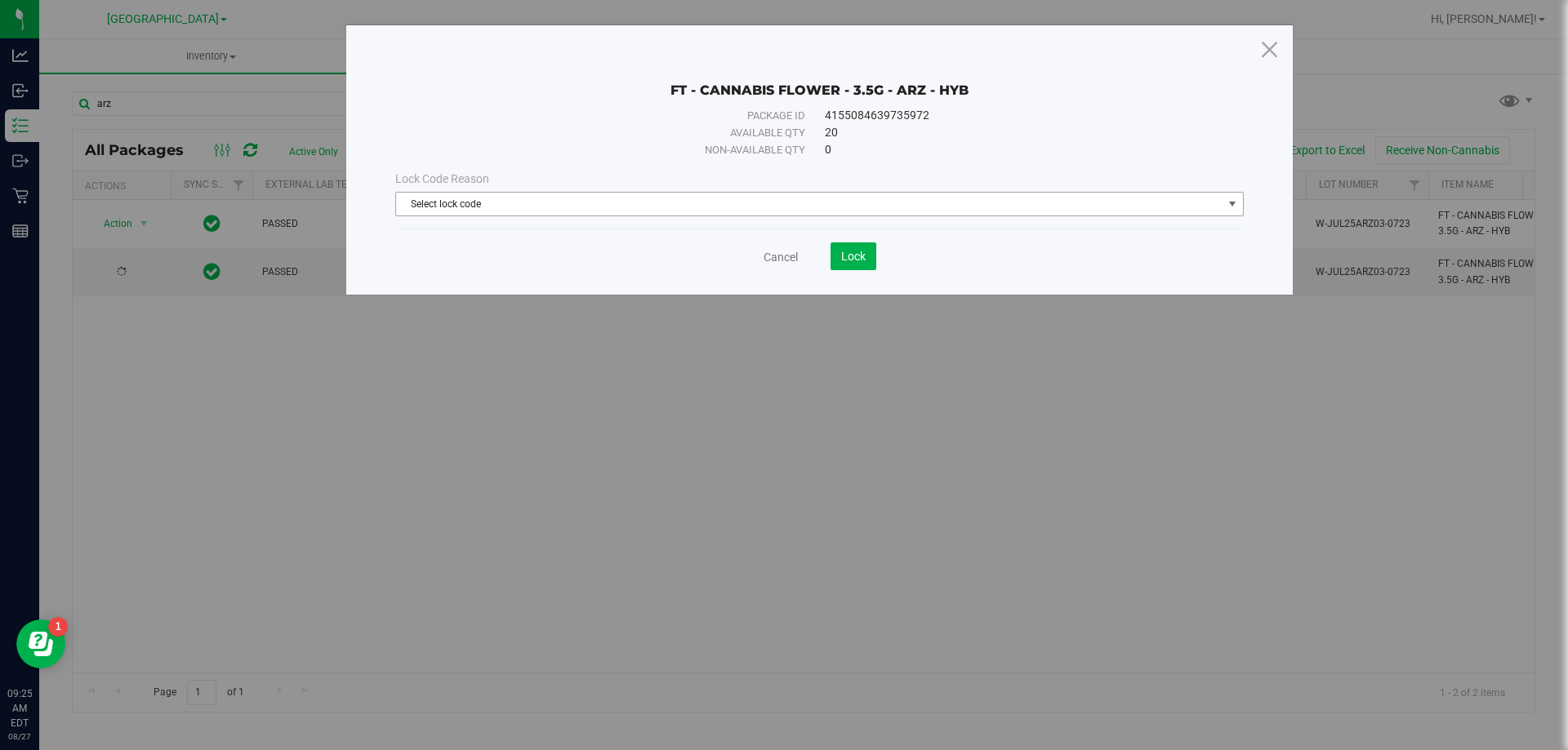
click at [519, 214] on span "Select lock code" at bounding box center [809, 204] width 826 height 23
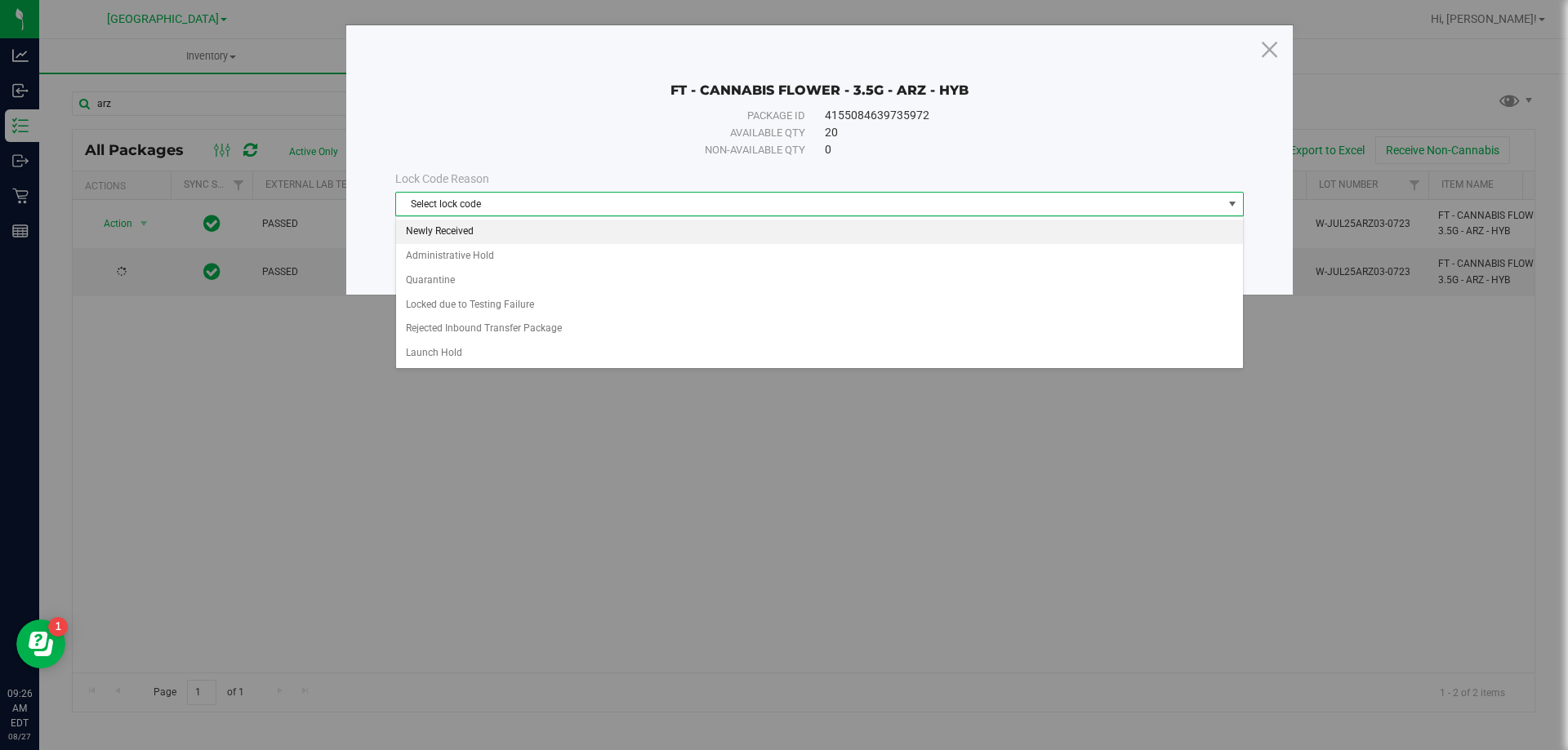
click at [461, 231] on li "Newly Received" at bounding box center [819, 232] width 847 height 24
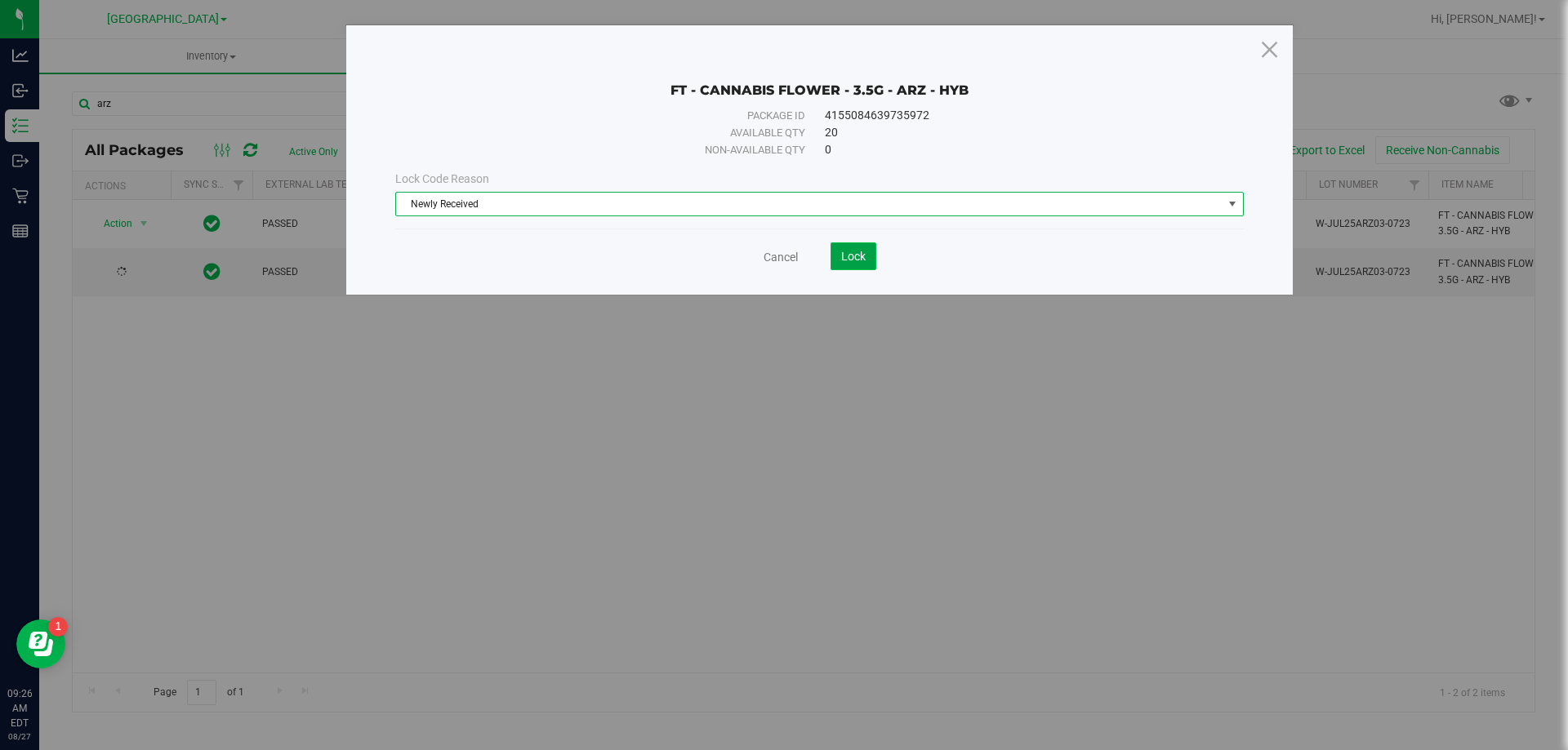
click at [839, 255] on button "Lock" at bounding box center [853, 256] width 46 height 28
